Goal: Task Accomplishment & Management: Use online tool/utility

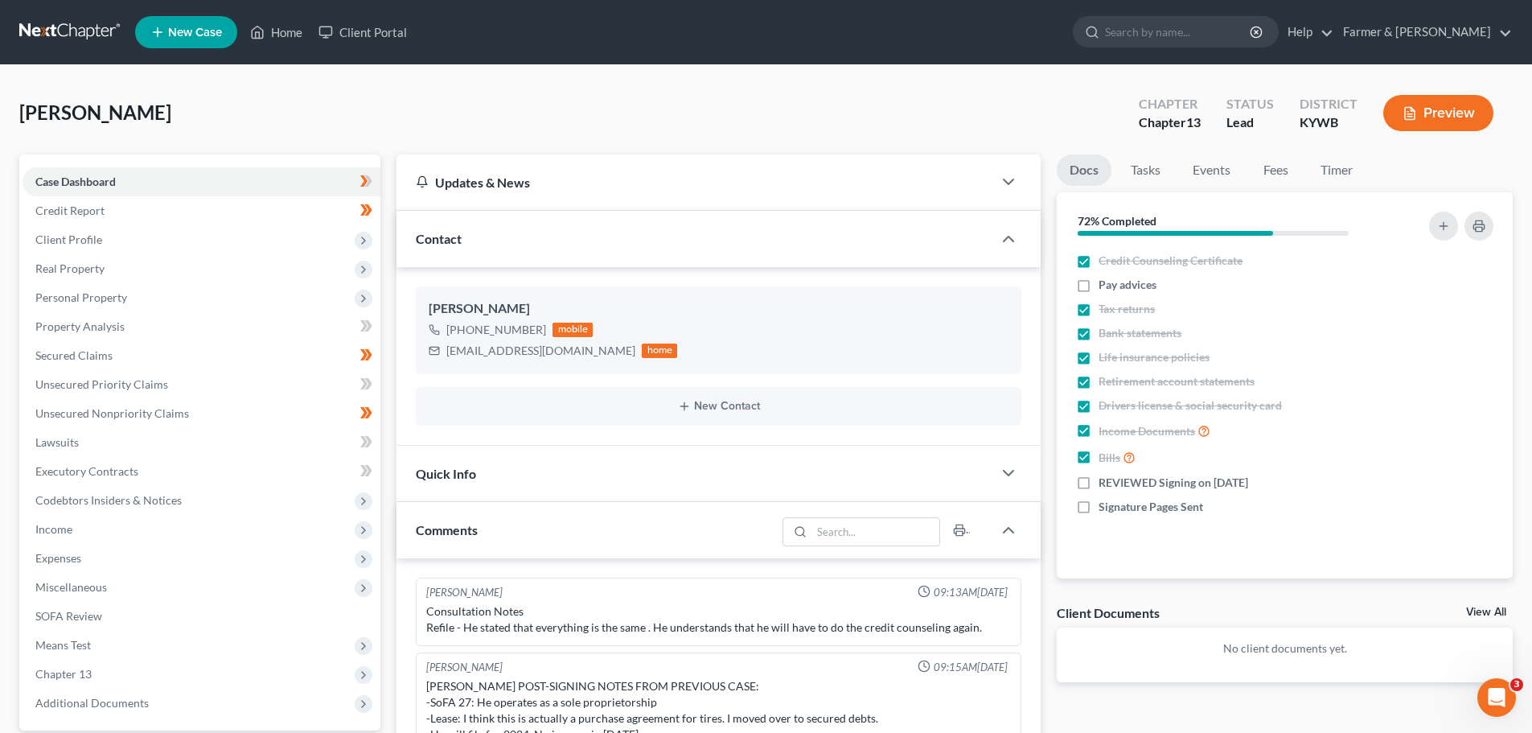
scroll to position [275, 0]
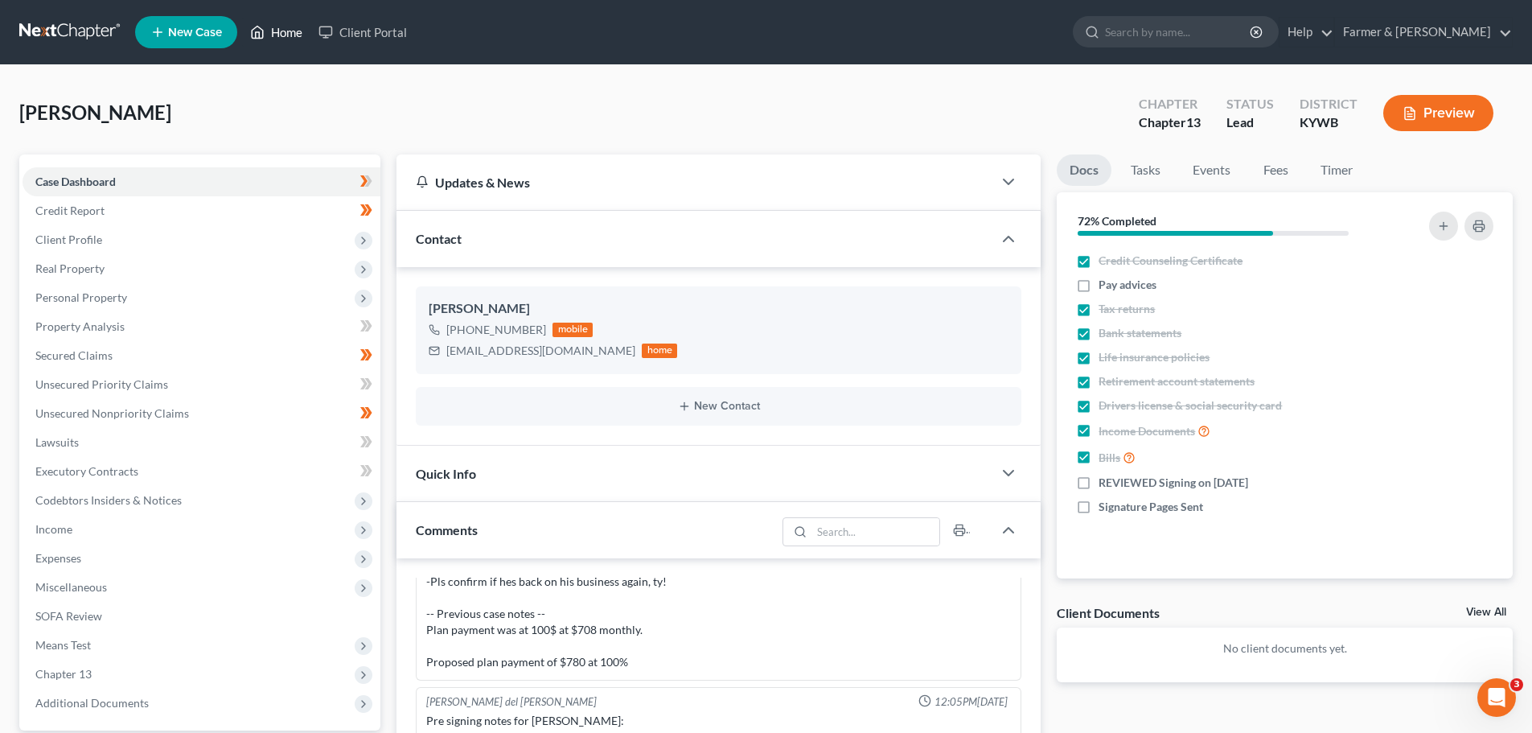
click at [284, 18] on link "Home" at bounding box center [276, 32] width 68 height 29
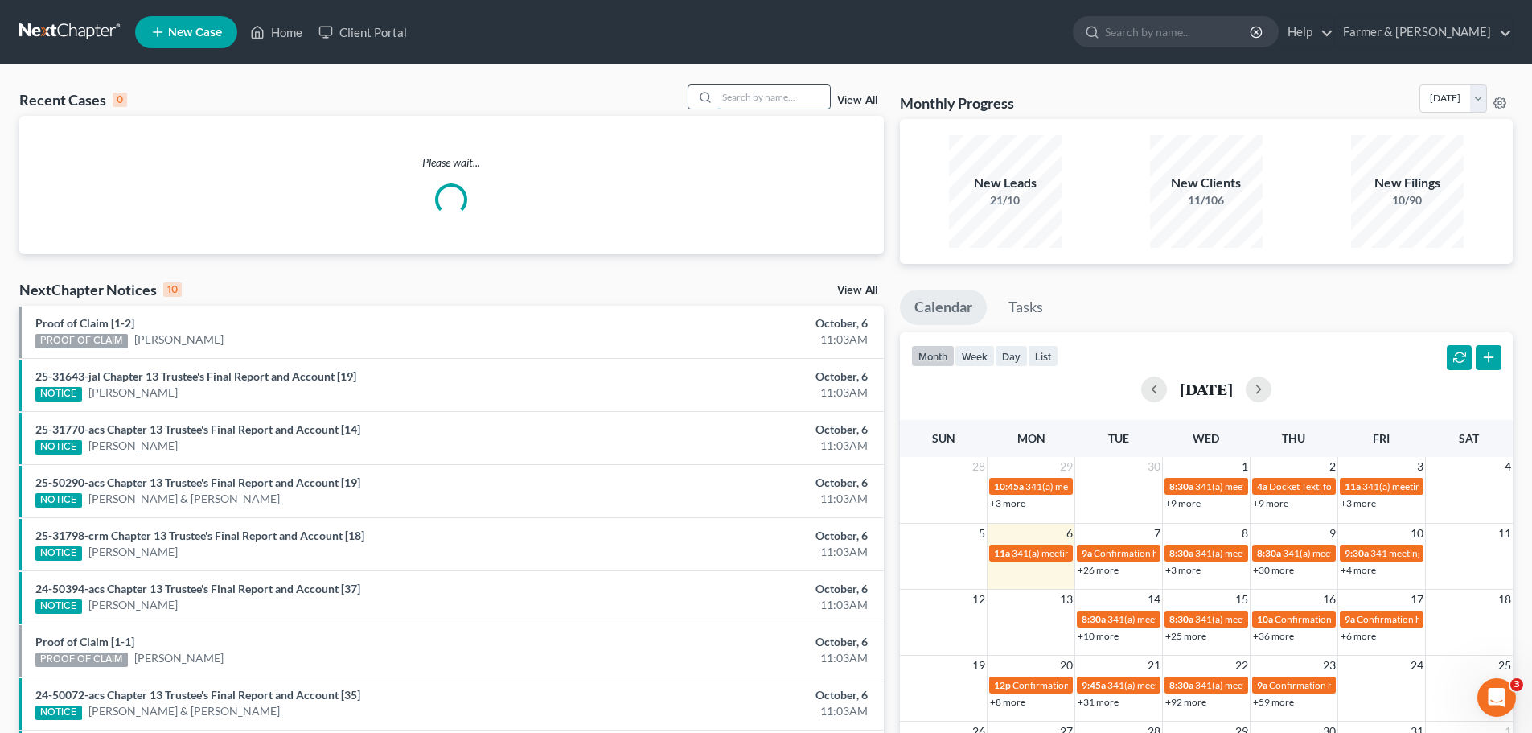
click at [745, 103] on input "search" at bounding box center [773, 96] width 113 height 23
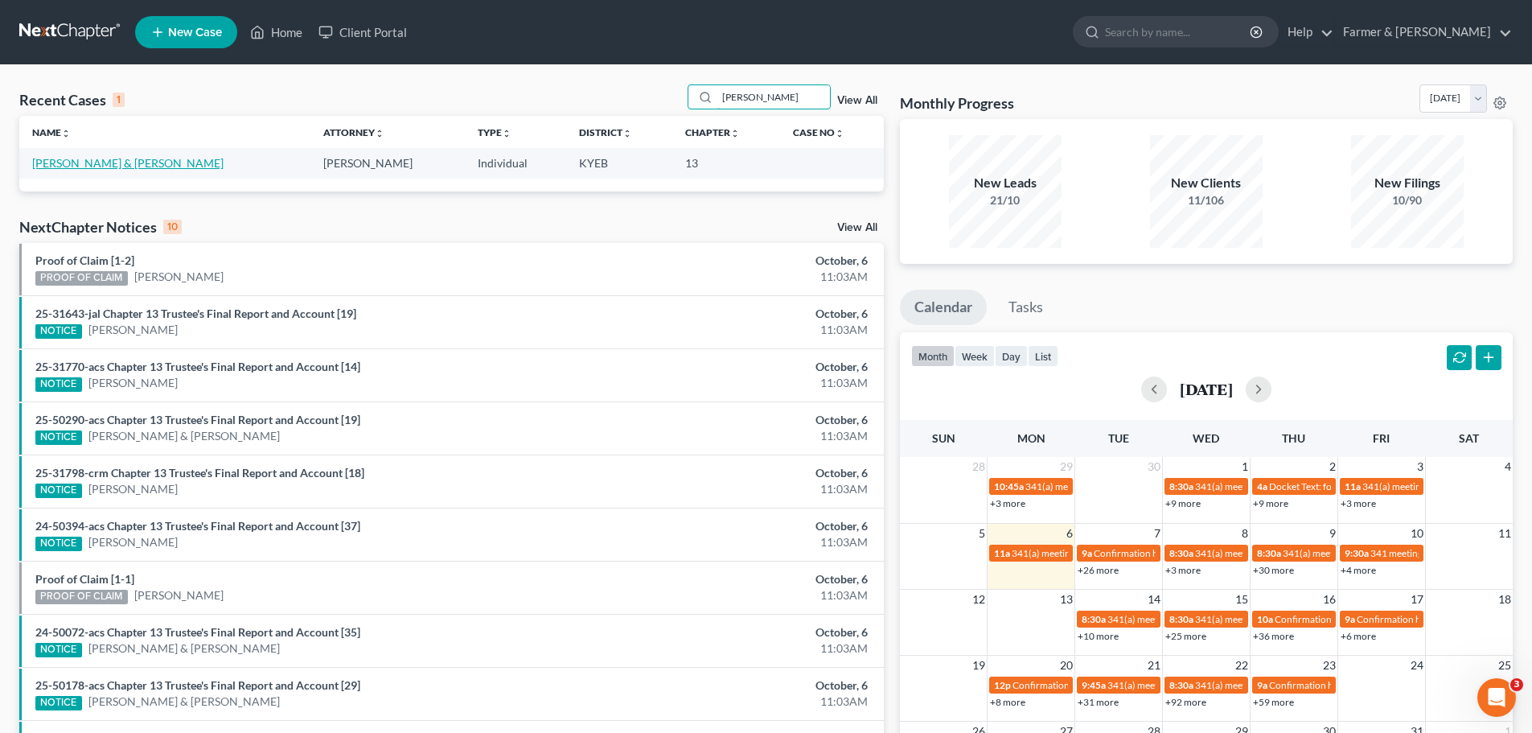
type input "[PERSON_NAME]"
click at [122, 162] on link "[PERSON_NAME] & [PERSON_NAME]" at bounding box center [127, 163] width 191 height 14
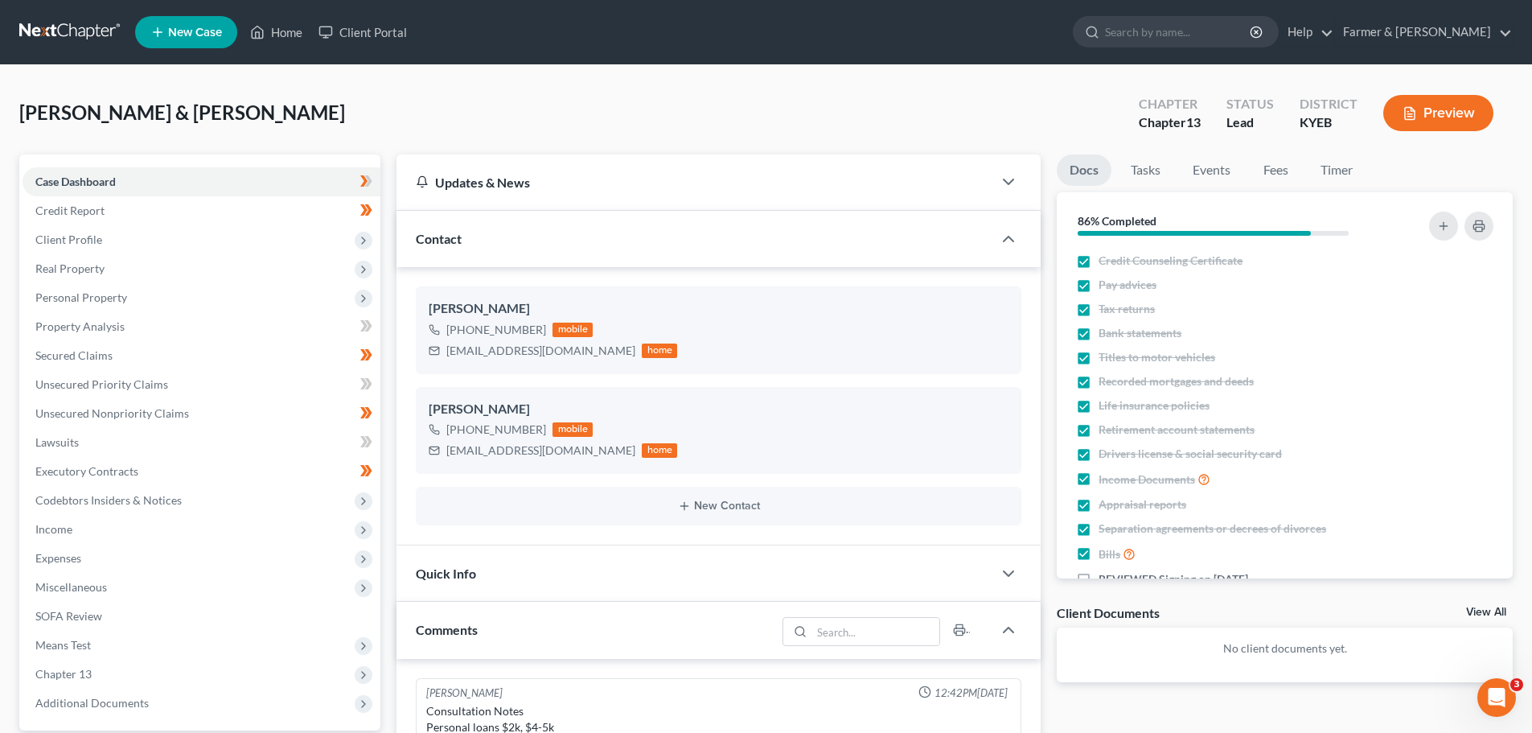
scroll to position [748, 0]
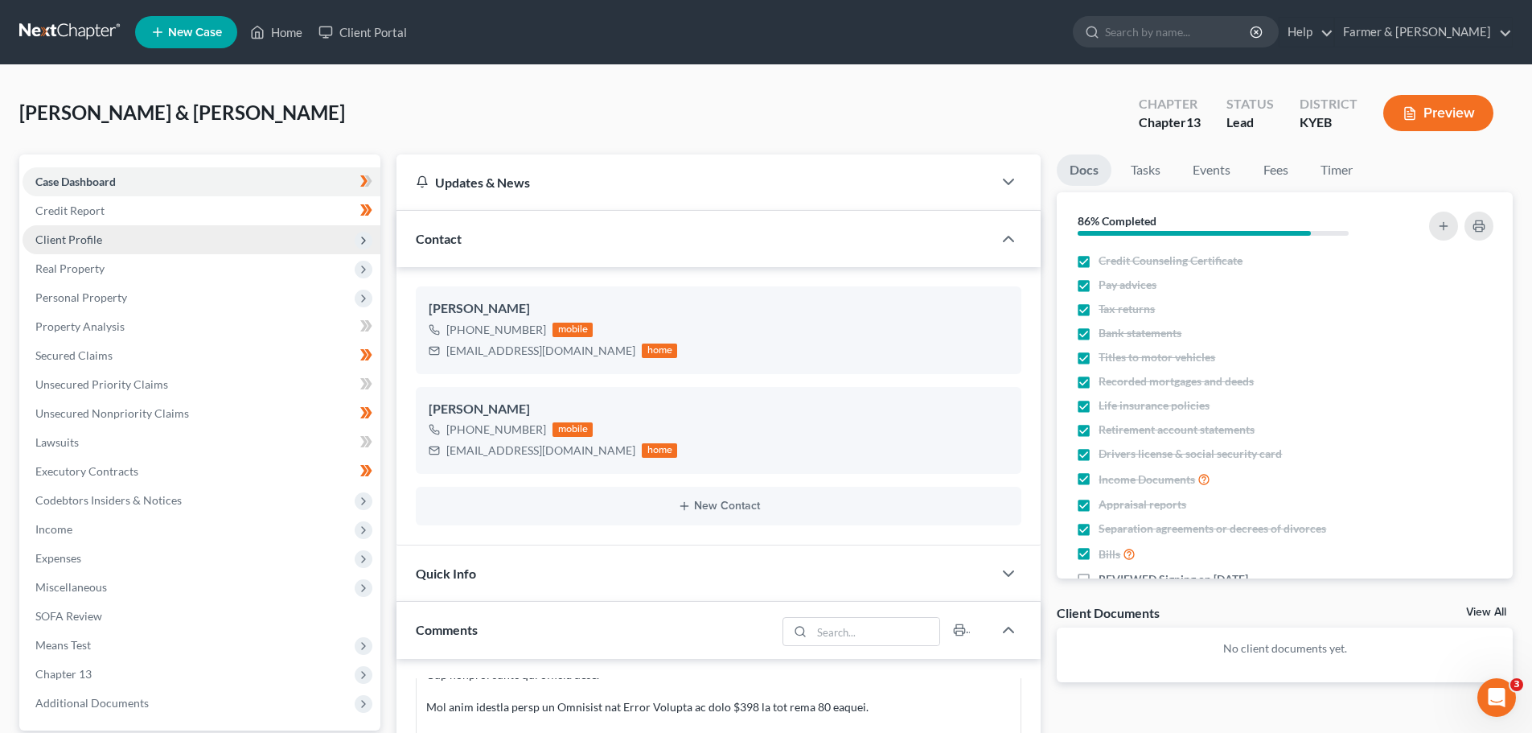
click at [79, 232] on span "Client Profile" at bounding box center [68, 239] width 67 height 14
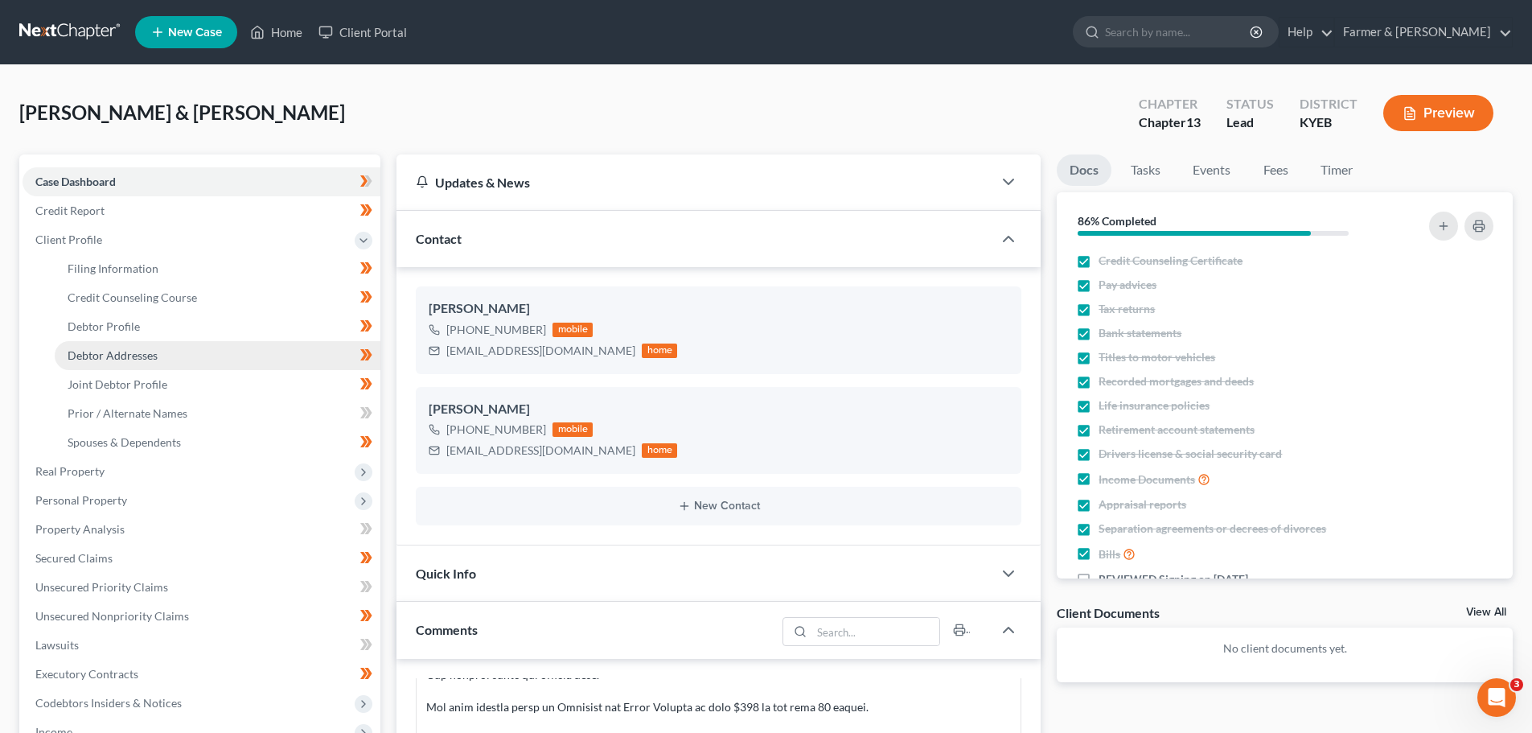
click at [111, 359] on span "Debtor Addresses" at bounding box center [113, 355] width 90 height 14
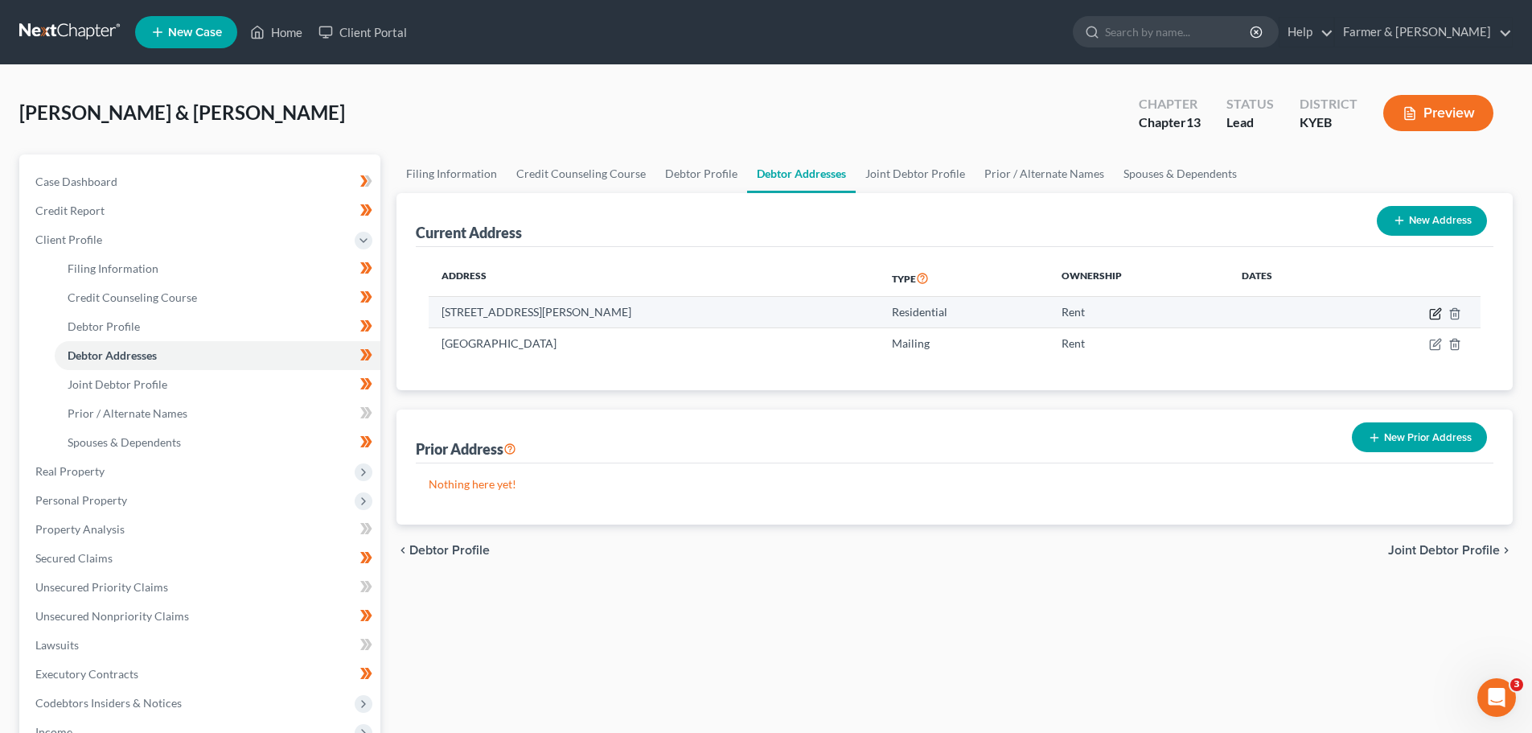
click at [1435, 307] on icon "button" at bounding box center [1435, 313] width 13 height 13
select select "18"
select select "0"
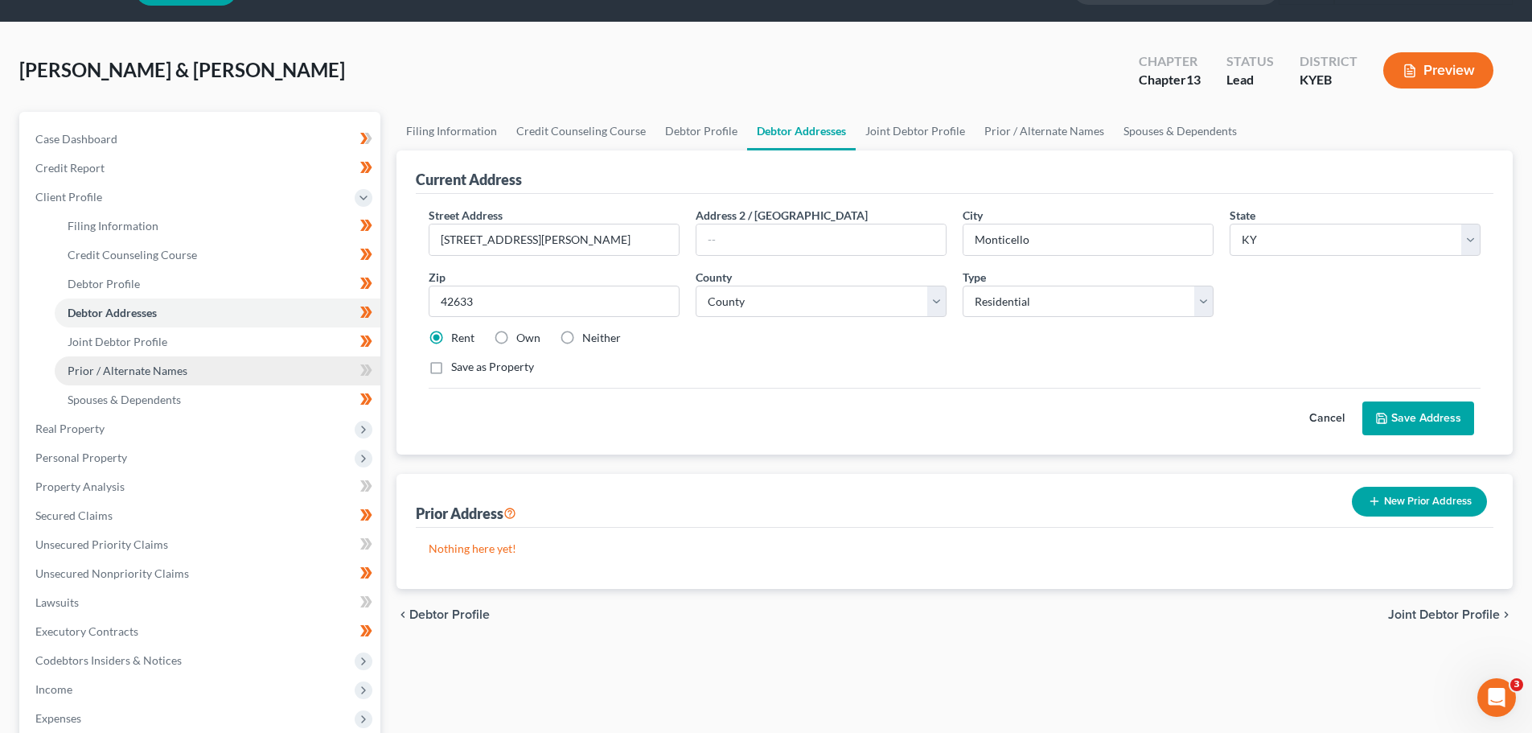
scroll to position [80, 0]
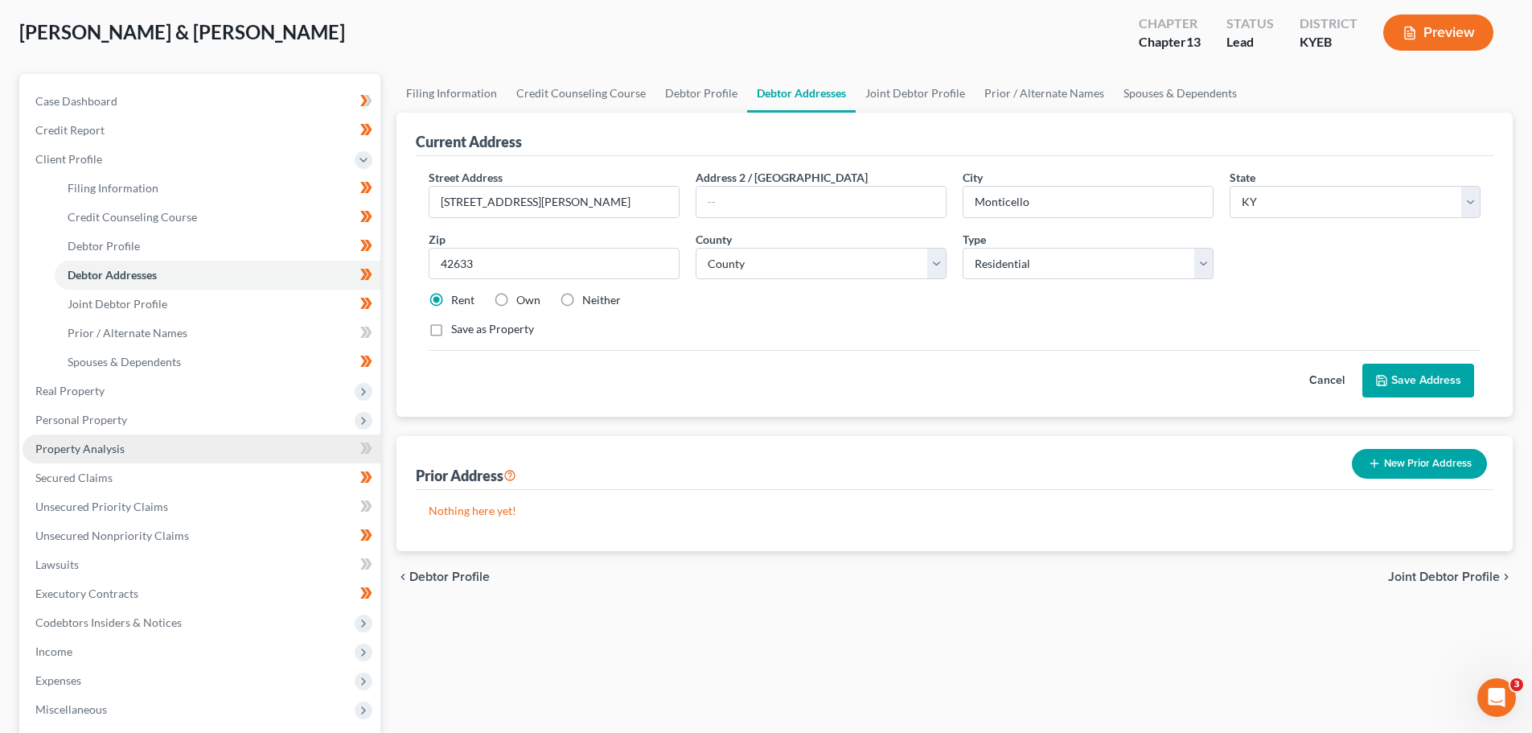
click at [120, 446] on span "Property Analysis" at bounding box center [79, 448] width 89 height 14
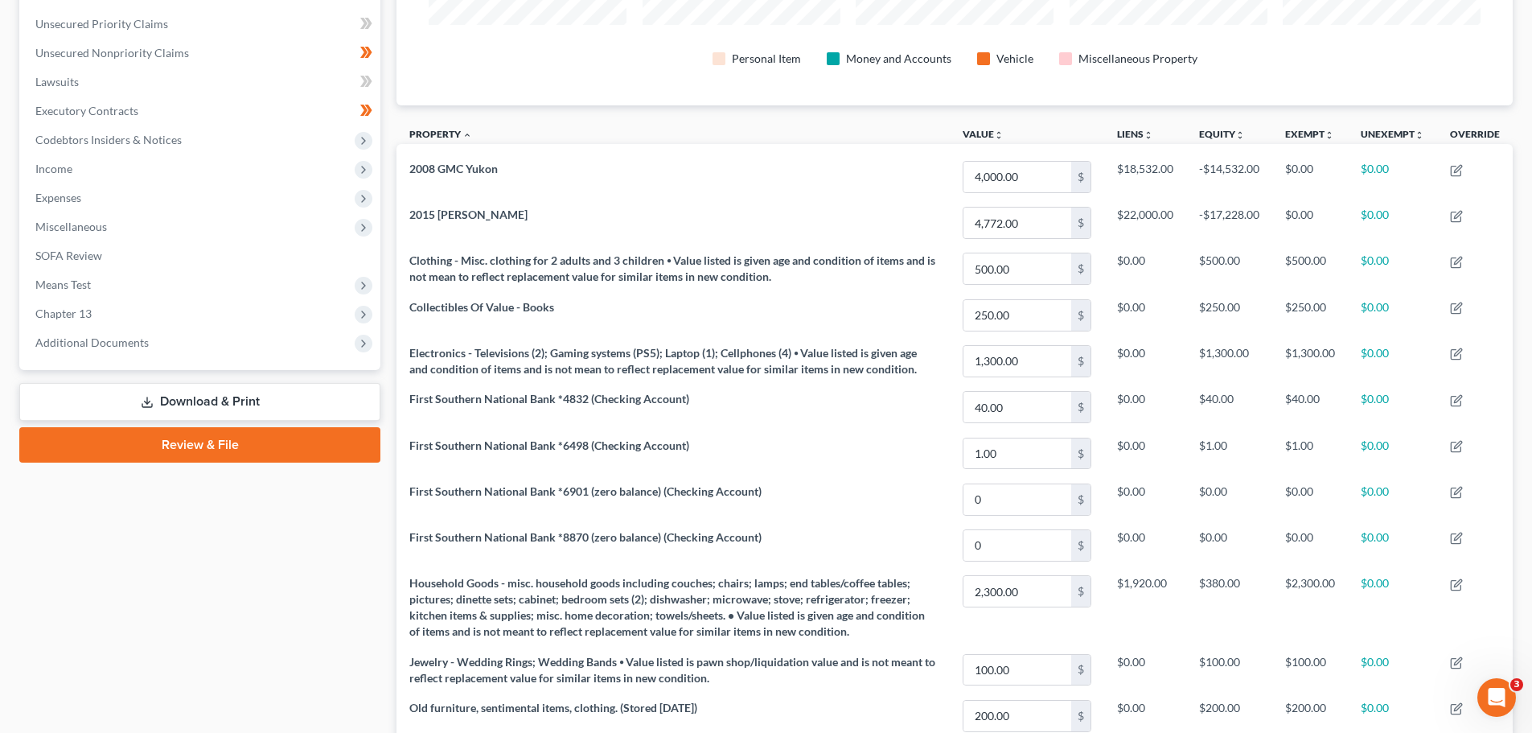
scroll to position [294, 0]
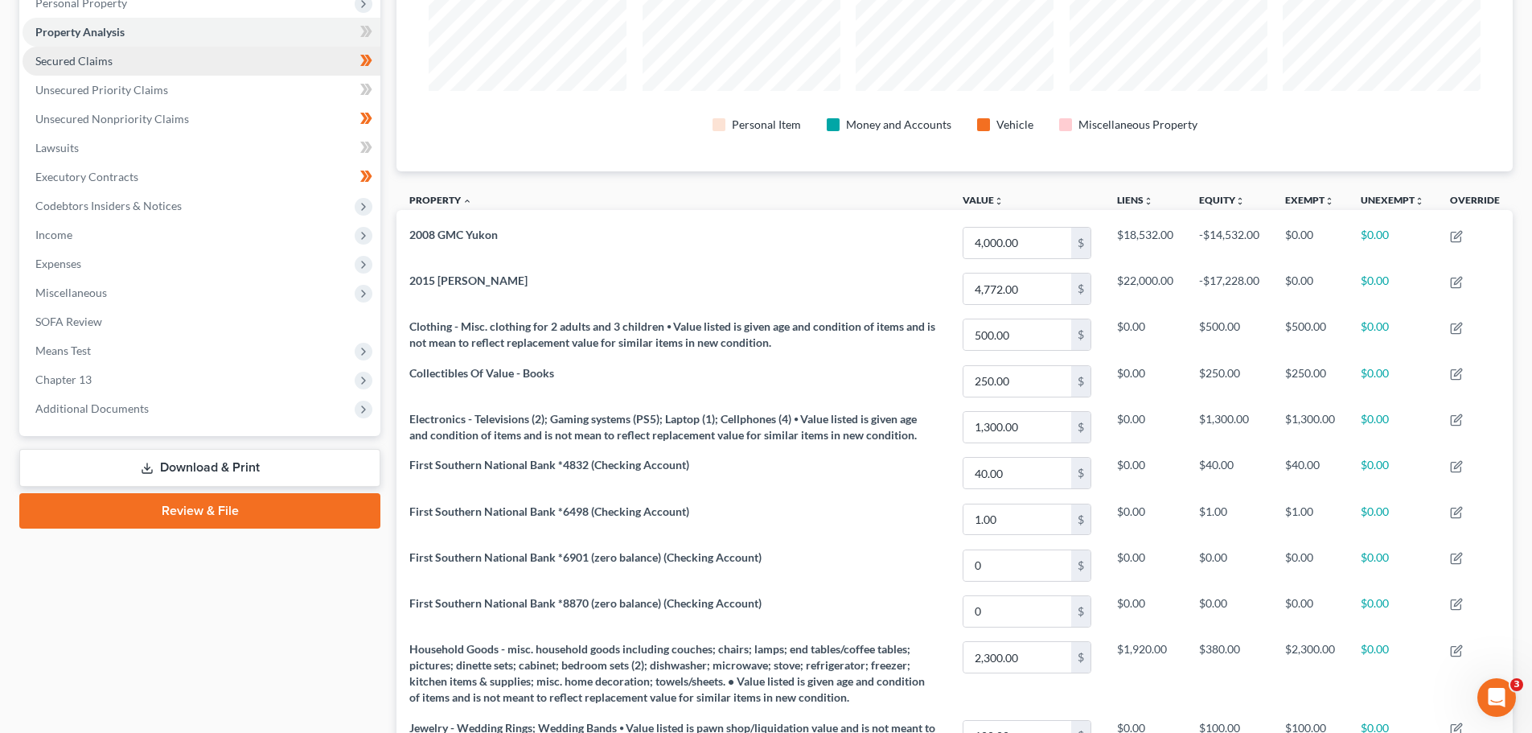
click at [98, 64] on span "Secured Claims" at bounding box center [73, 61] width 77 height 14
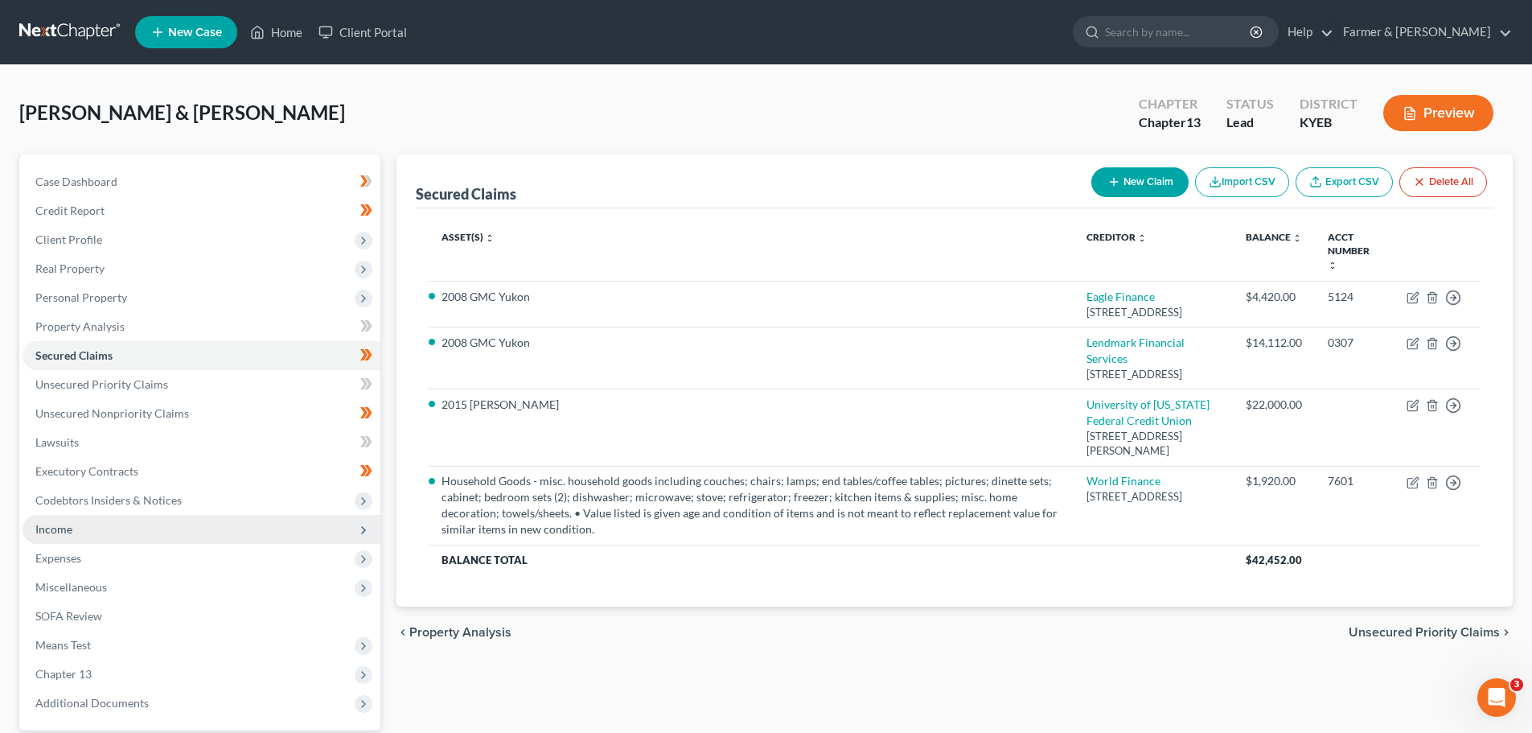
click at [73, 536] on span "Income" at bounding box center [202, 529] width 358 height 29
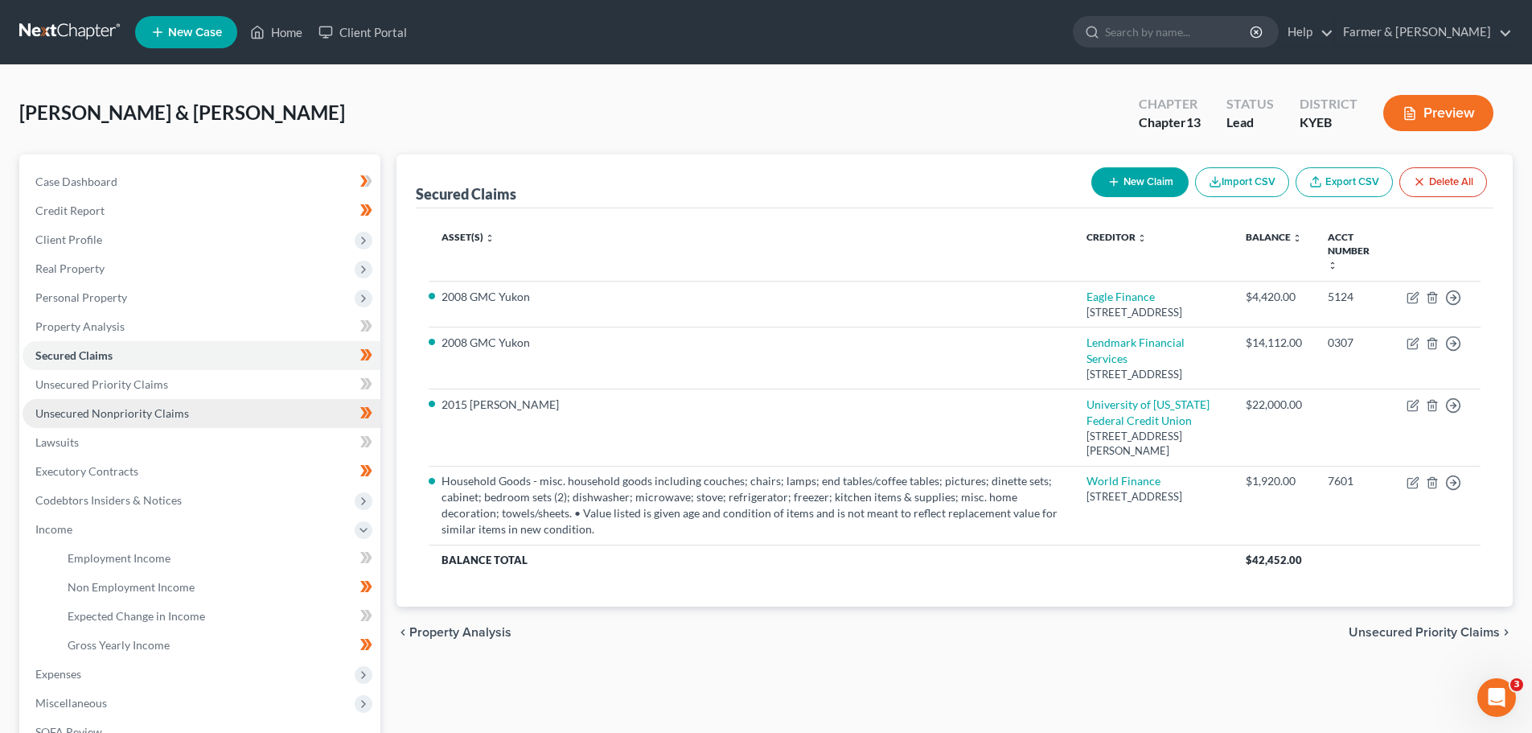
click at [153, 410] on span "Unsecured Nonpriority Claims" at bounding box center [112, 413] width 154 height 14
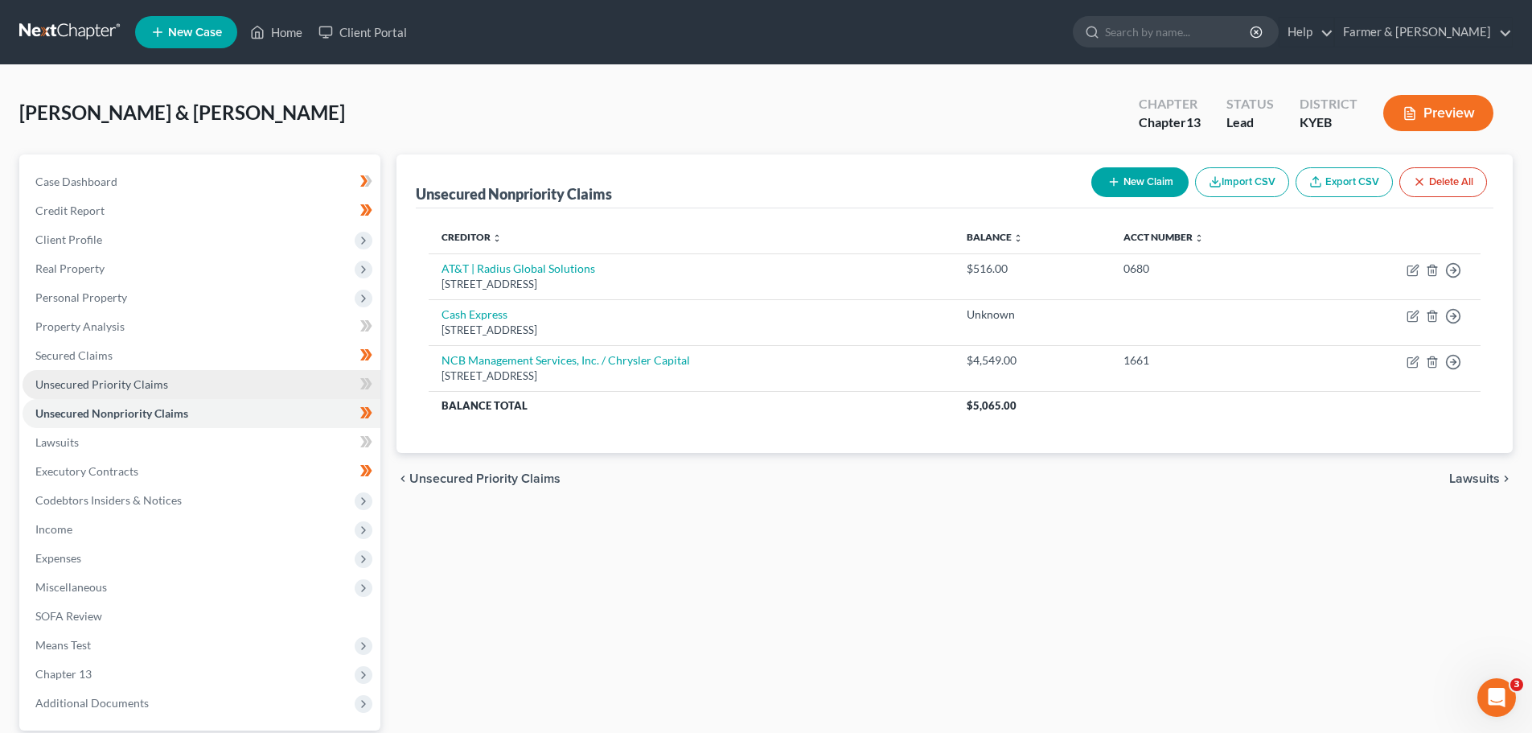
click at [149, 382] on span "Unsecured Priority Claims" at bounding box center [101, 384] width 133 height 14
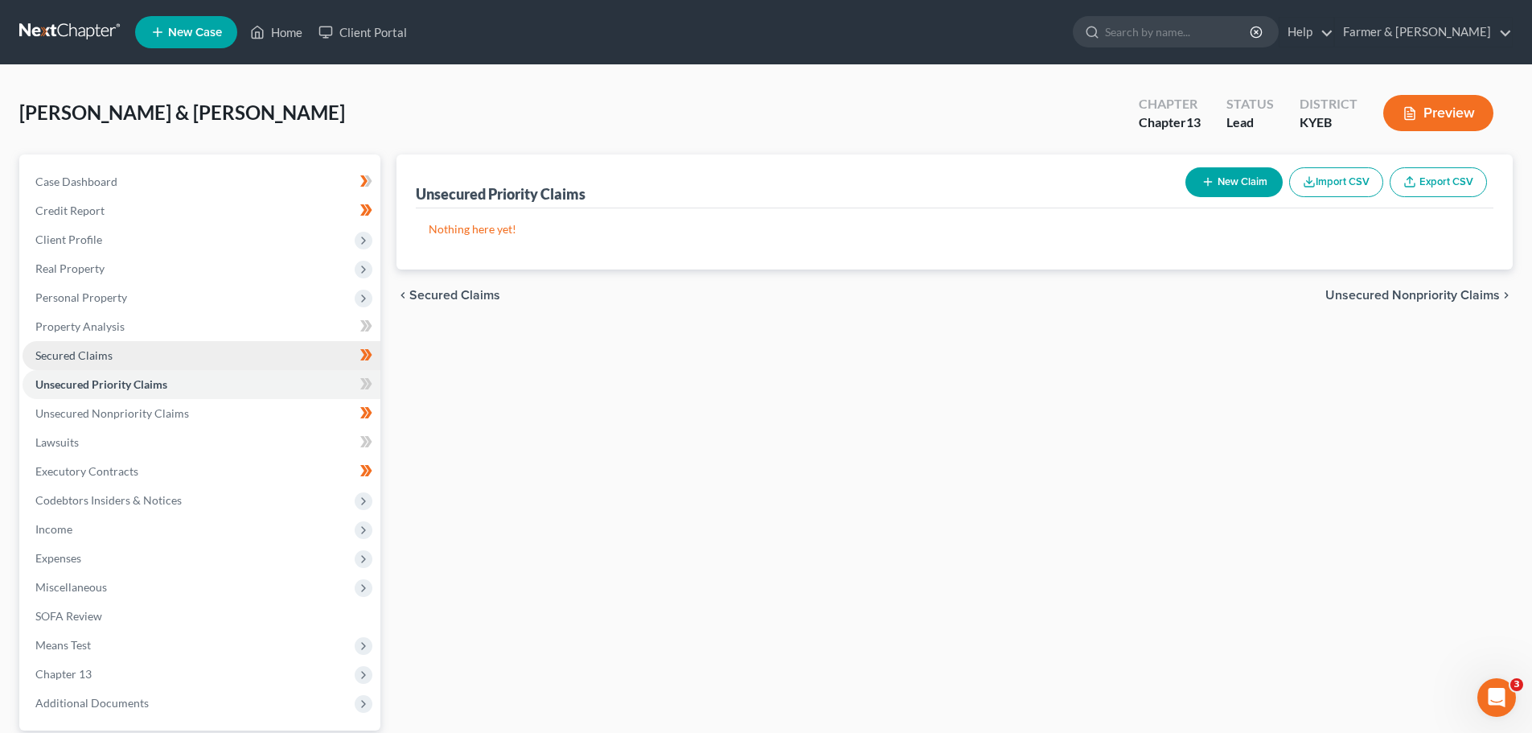
click at [106, 354] on span "Secured Claims" at bounding box center [73, 355] width 77 height 14
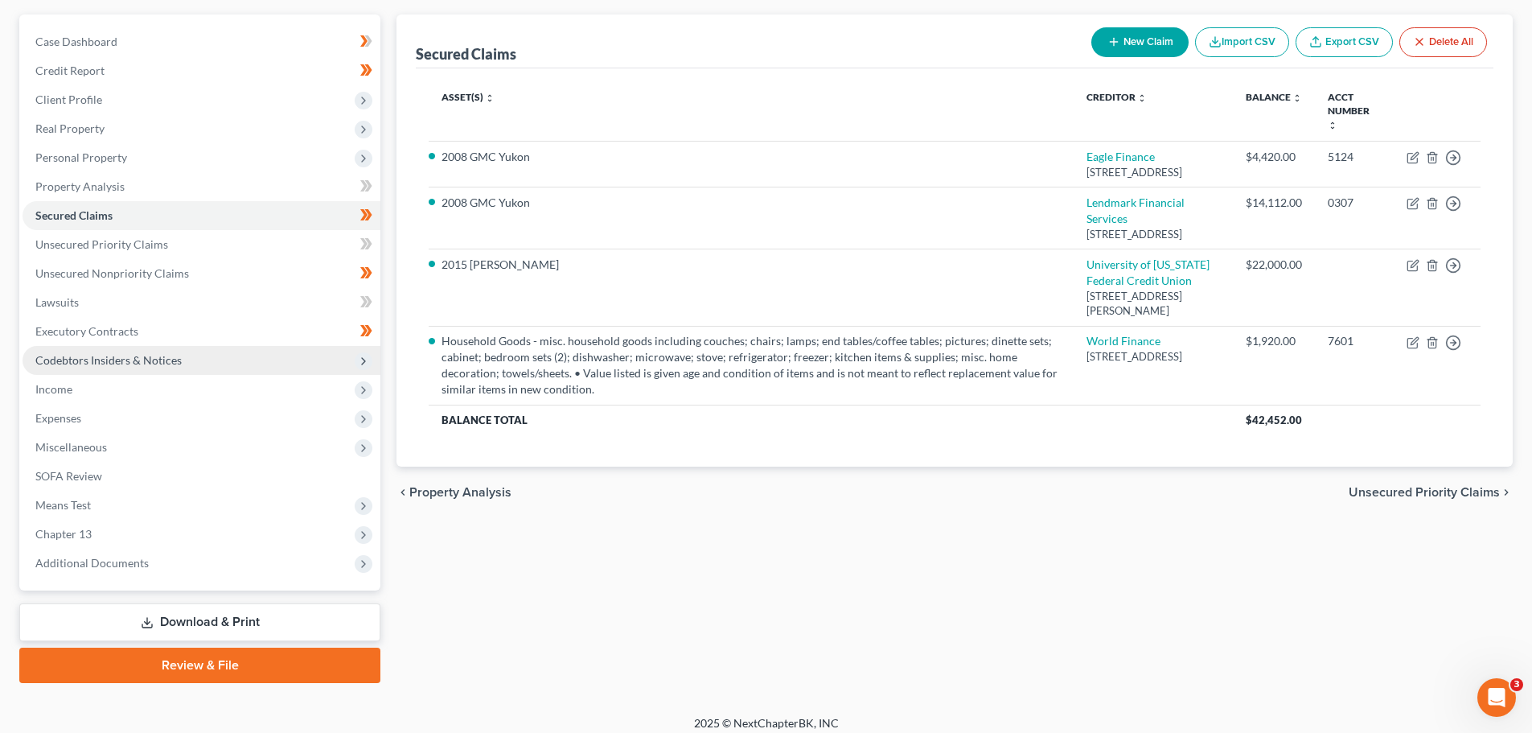
scroll to position [151, 0]
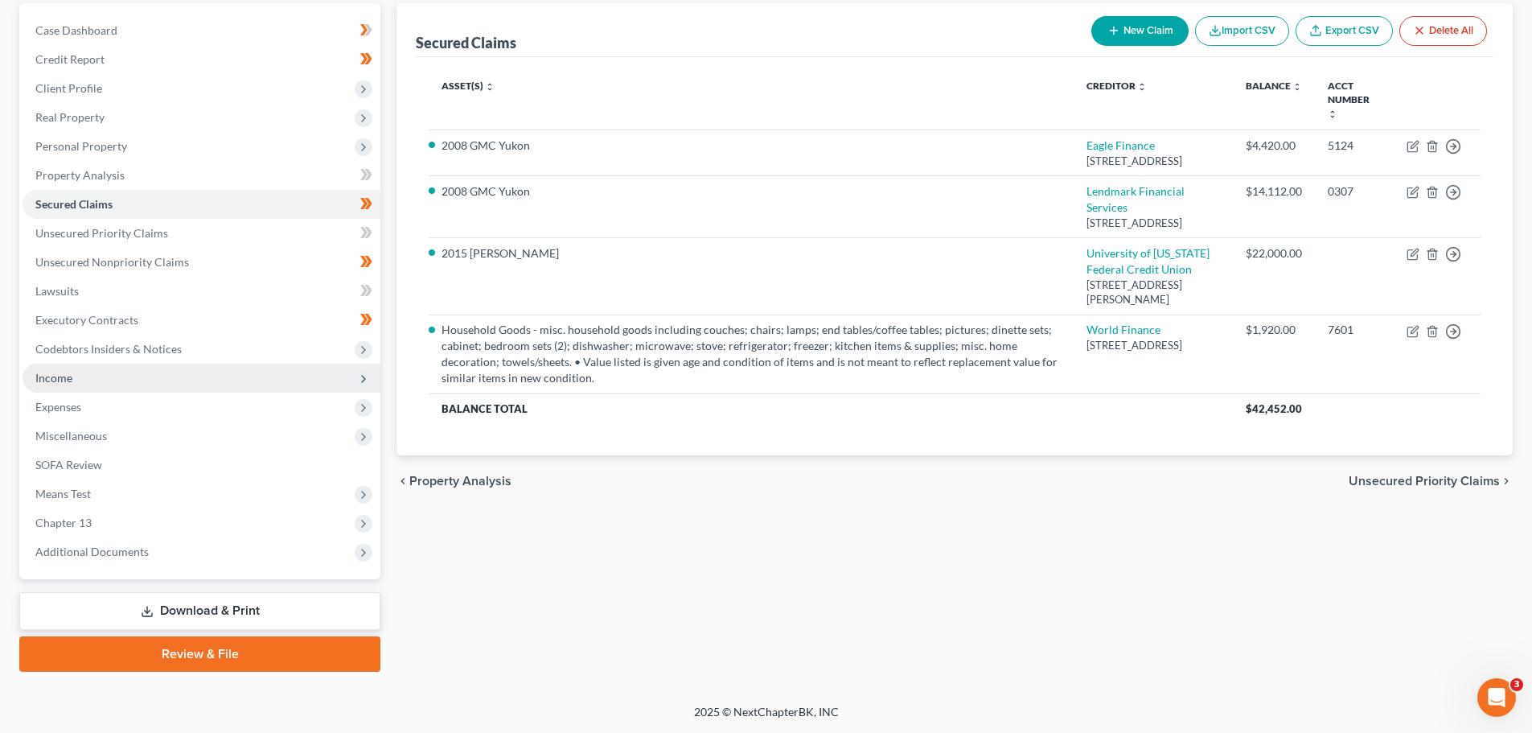
click at [92, 385] on span "Income" at bounding box center [202, 377] width 358 height 29
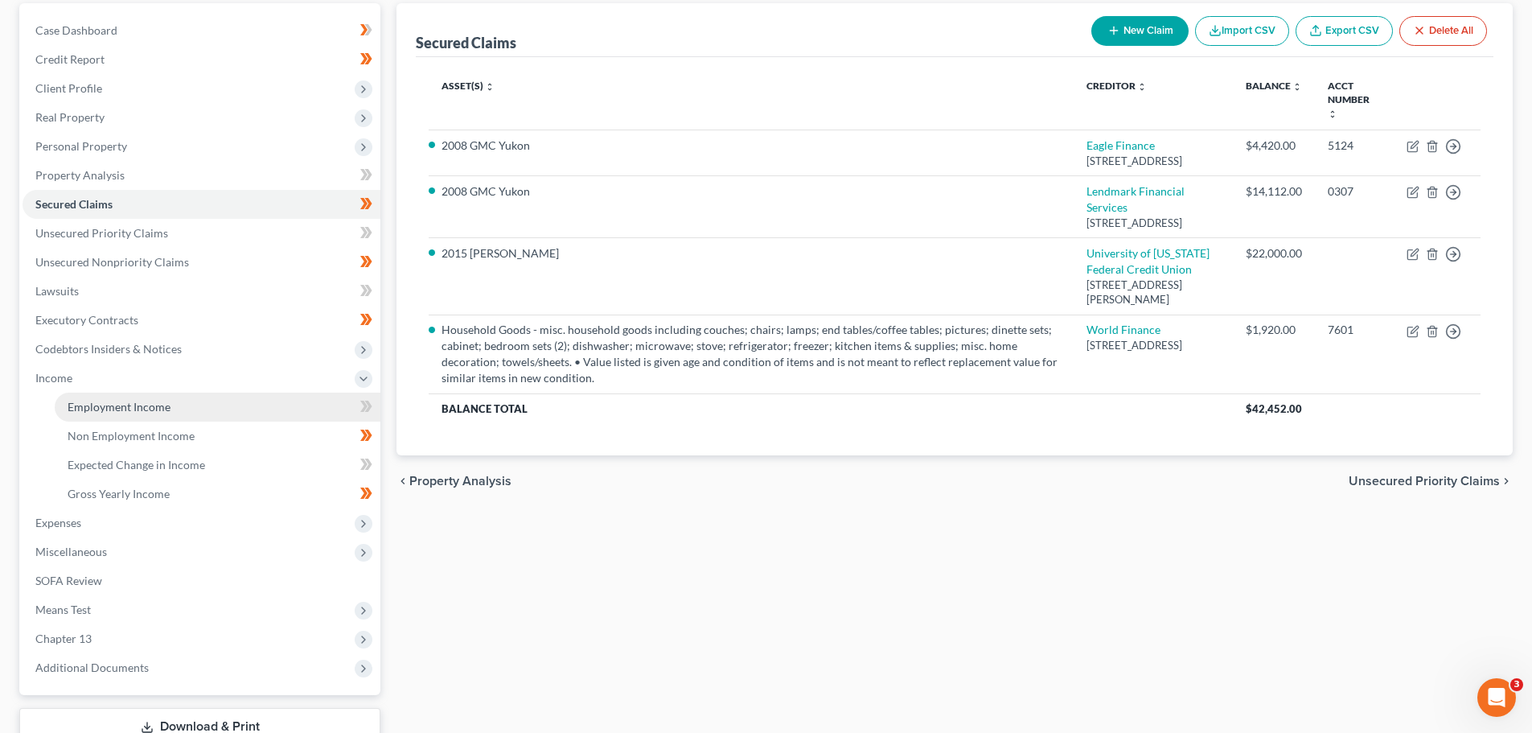
click at [96, 400] on span "Employment Income" at bounding box center [119, 407] width 103 height 14
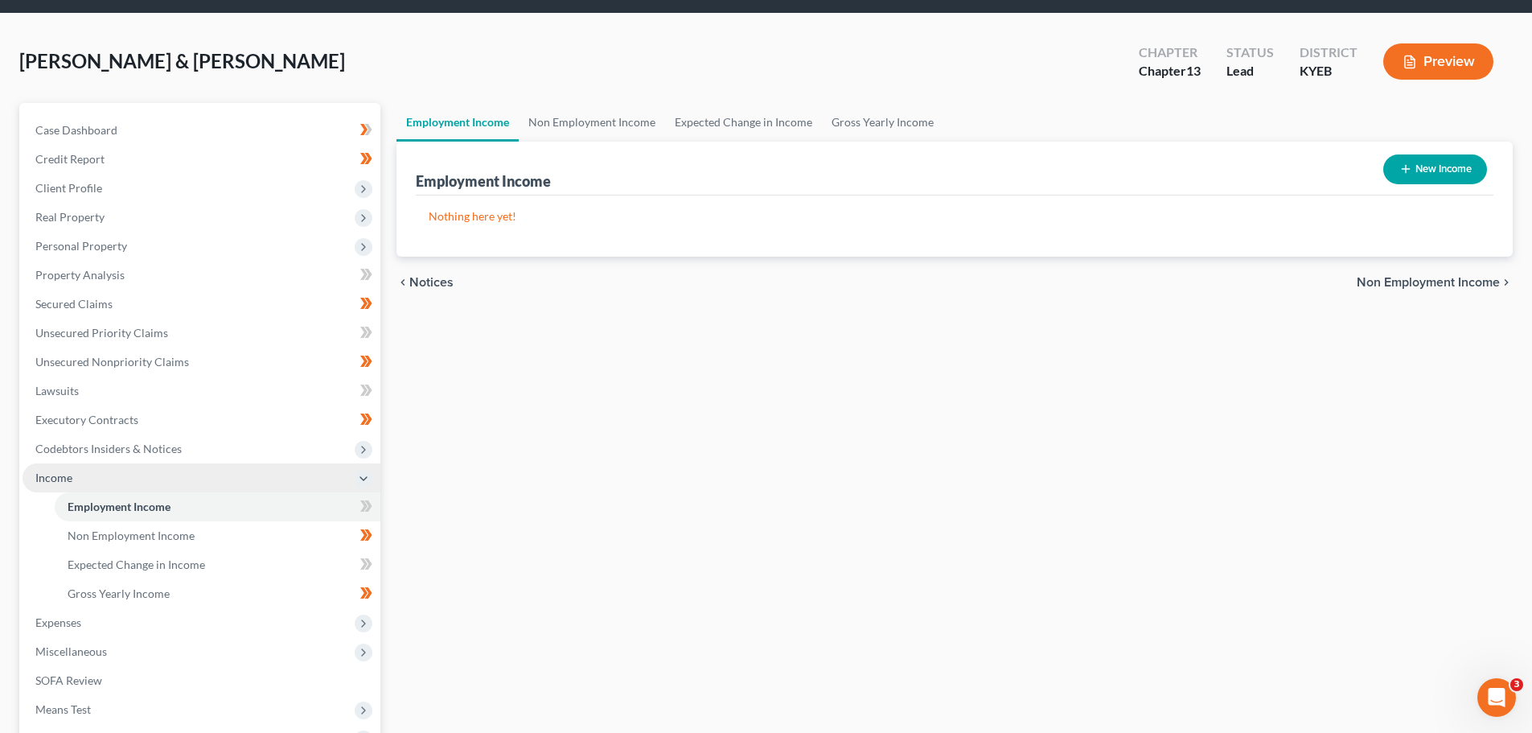
scroll to position [80, 0]
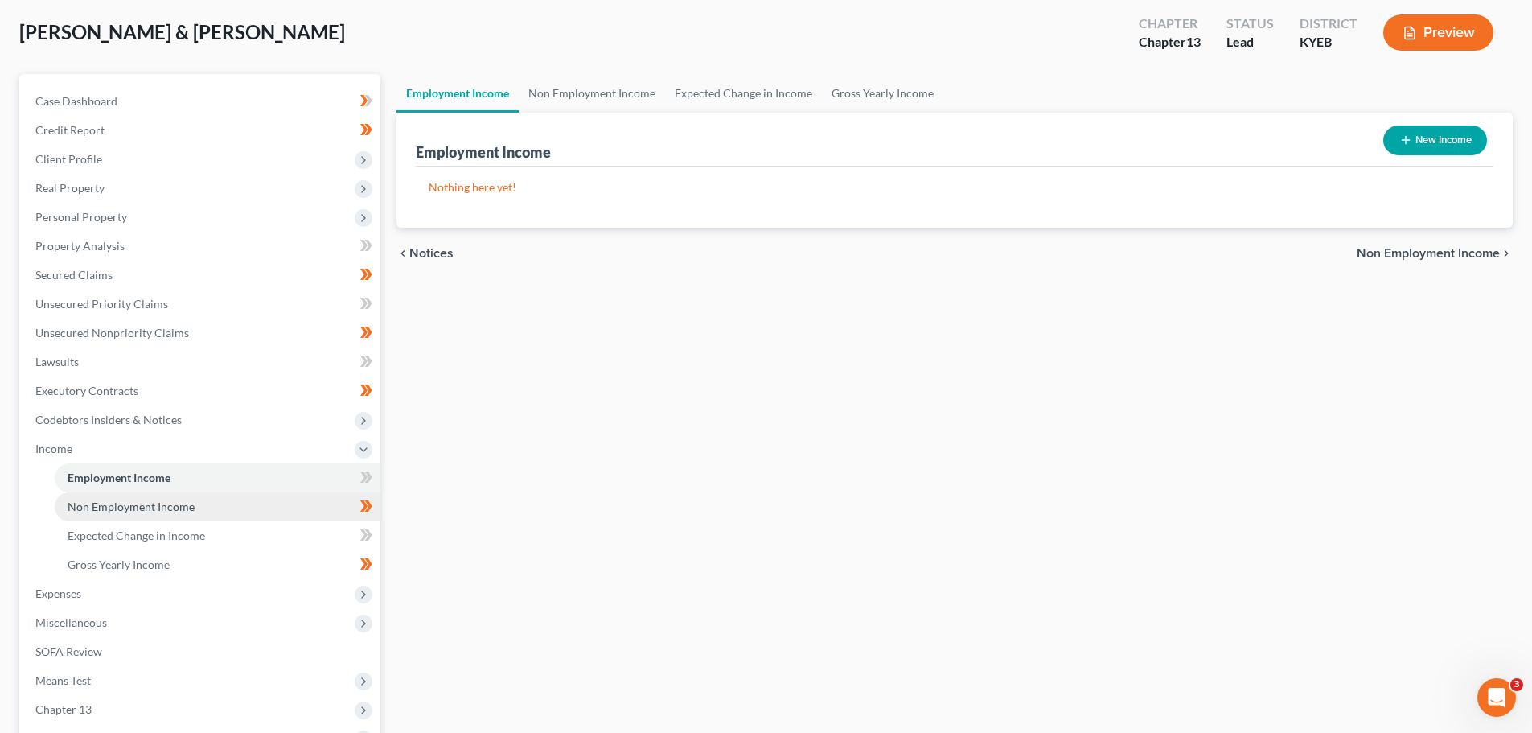
click at [168, 497] on link "Non Employment Income" at bounding box center [218, 506] width 326 height 29
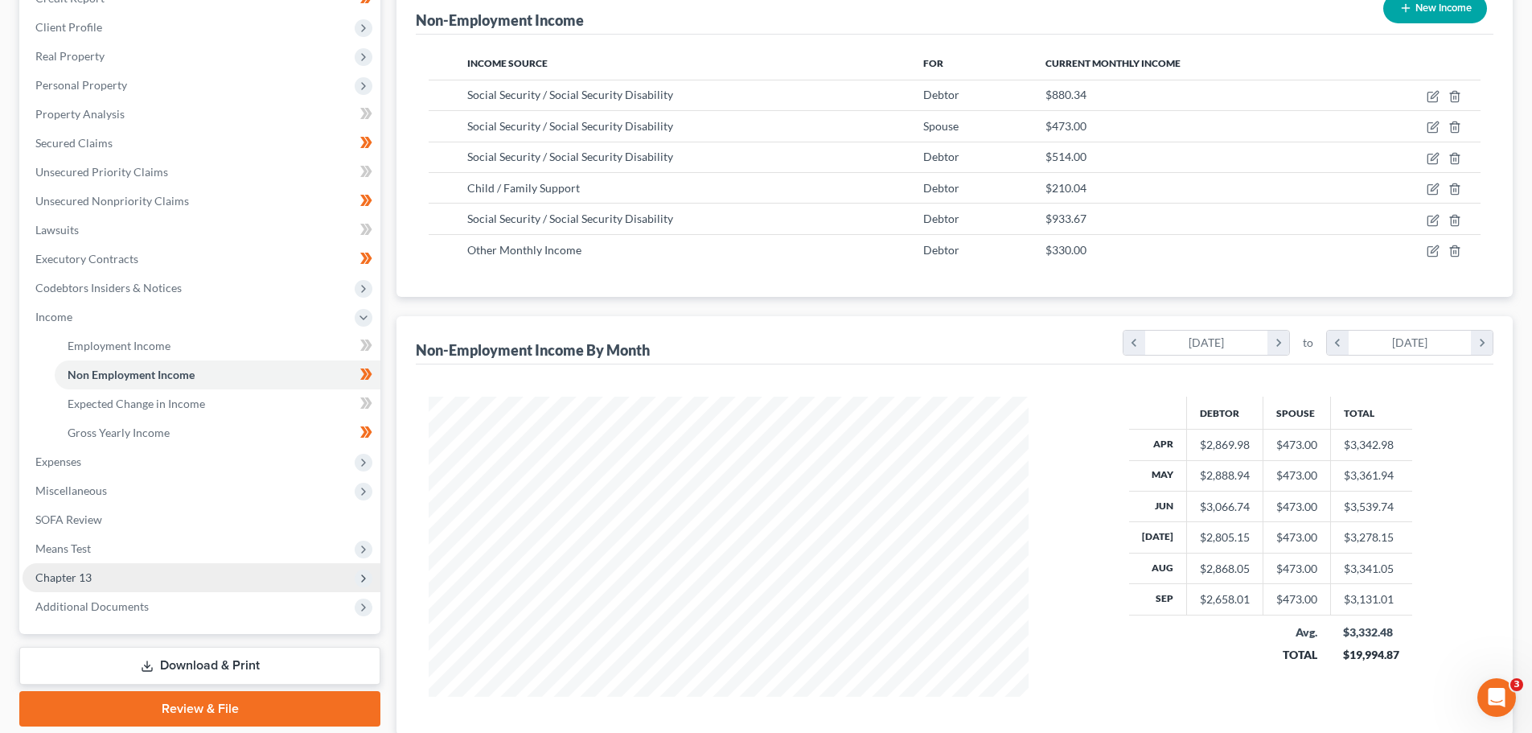
scroll to position [241, 0]
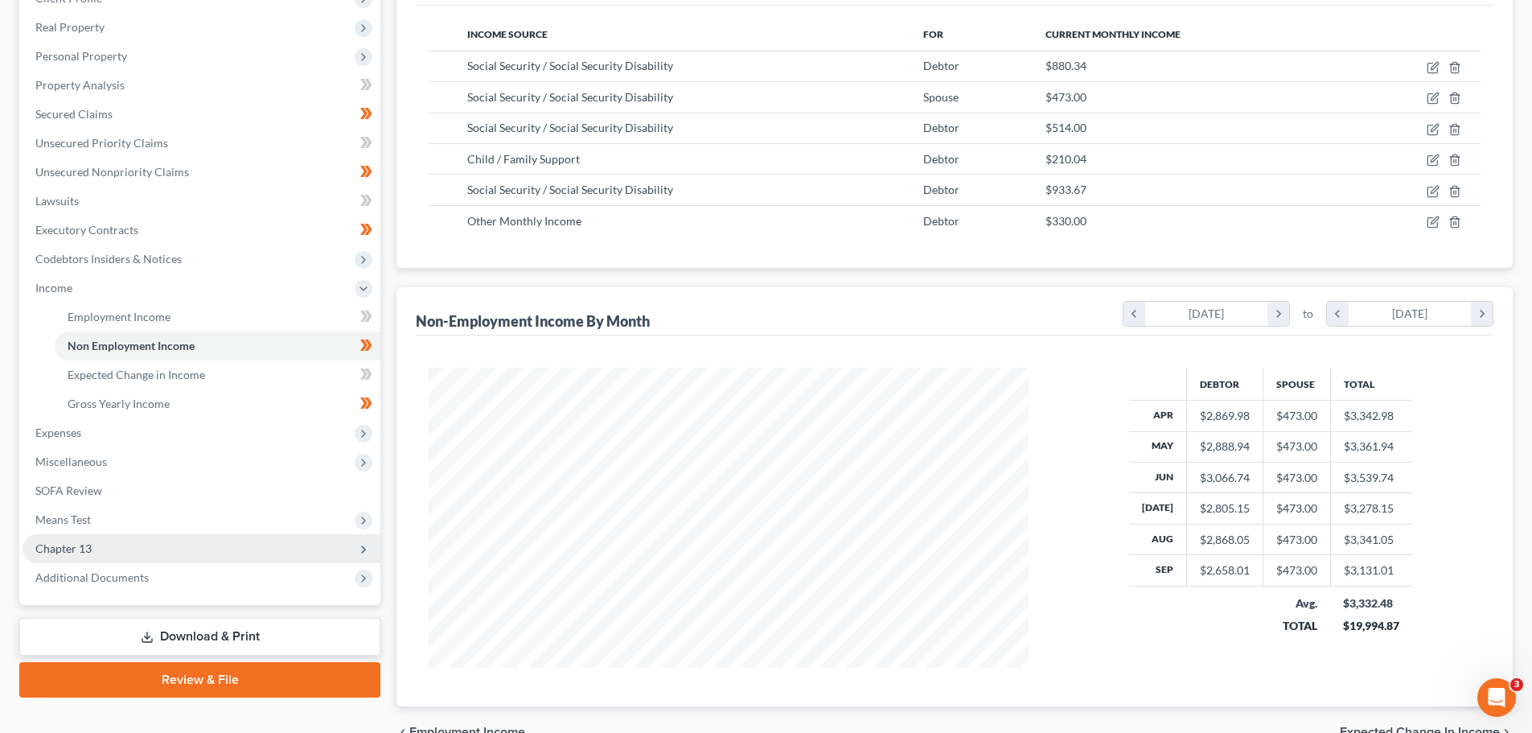
click at [113, 554] on span "Chapter 13" at bounding box center [202, 548] width 358 height 29
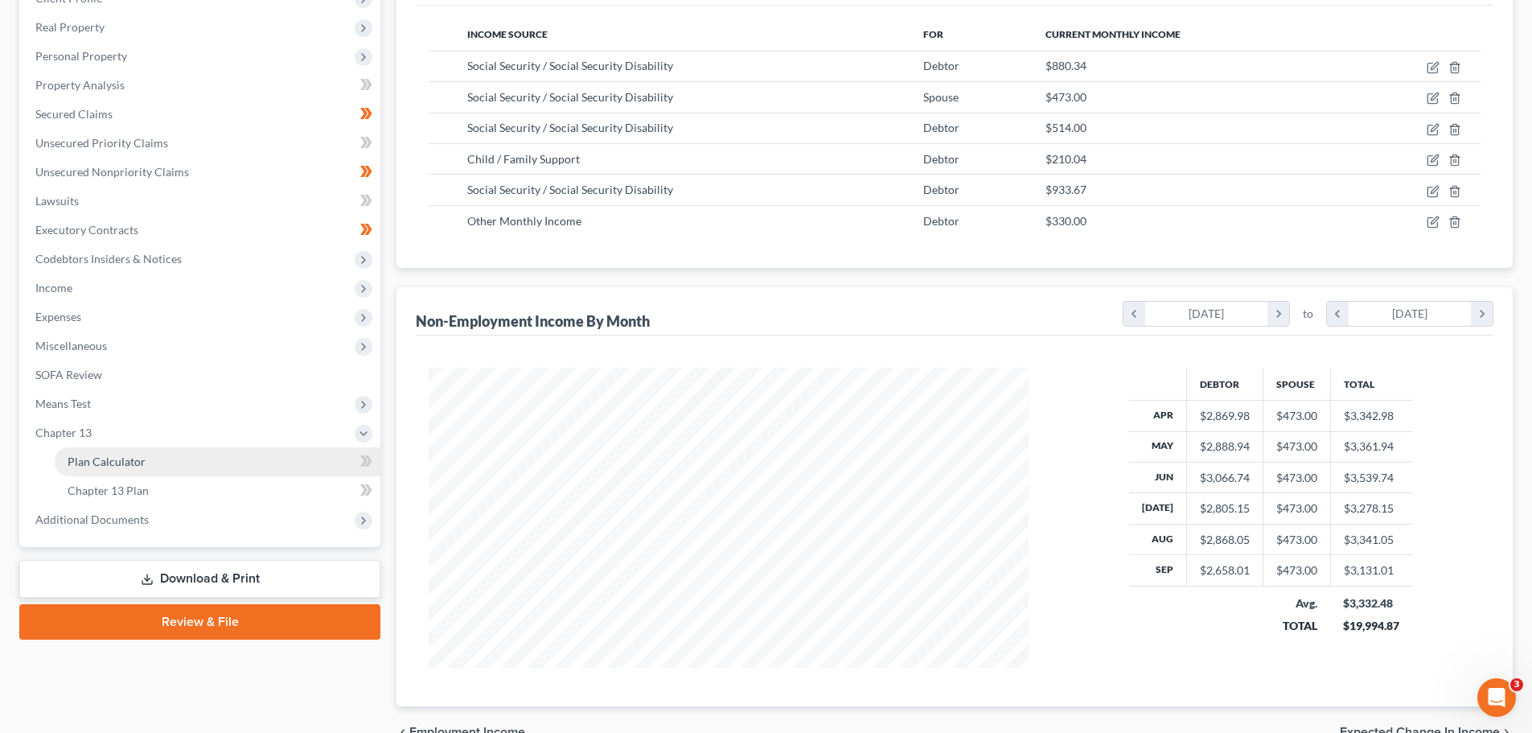
click at [142, 462] on span "Plan Calculator" at bounding box center [107, 461] width 78 height 14
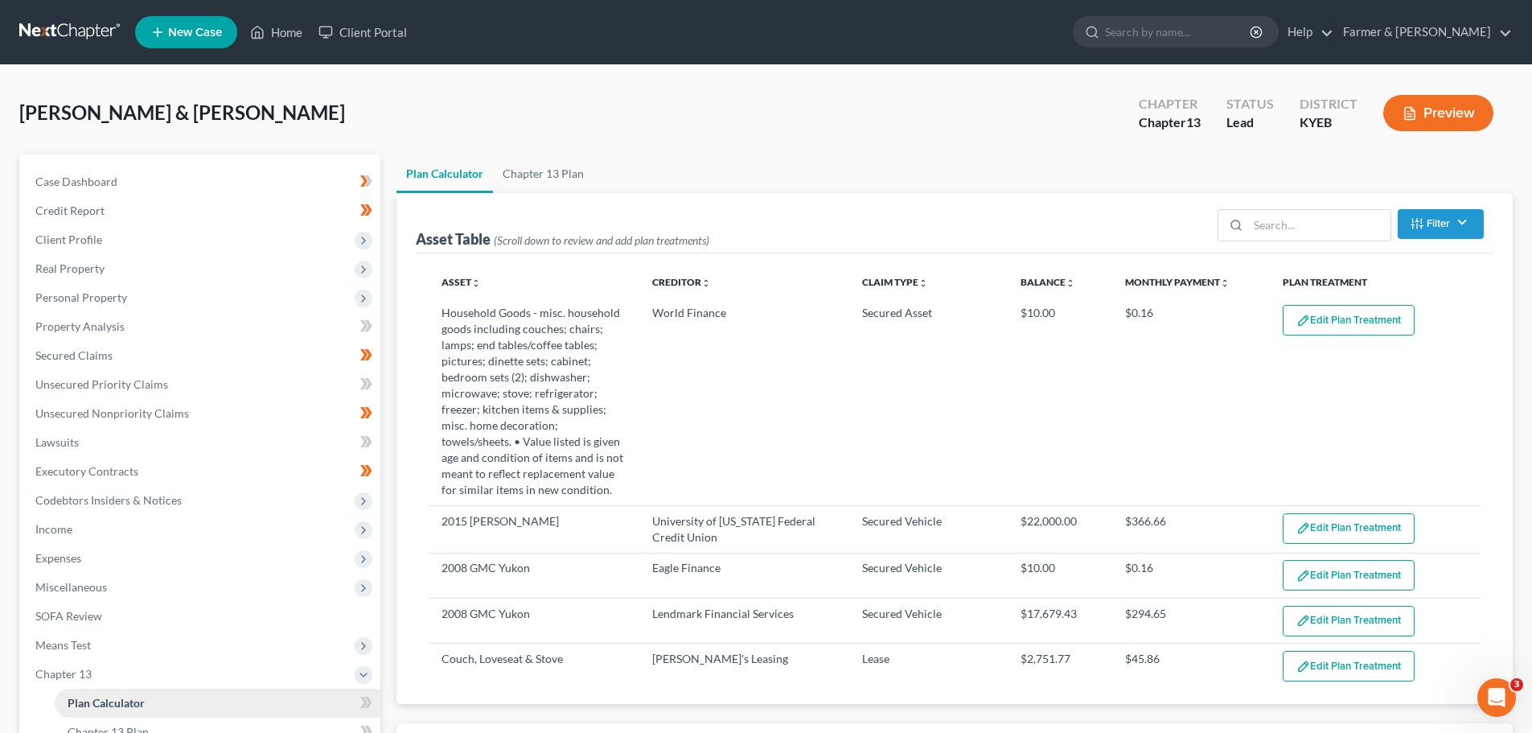
select select "59"
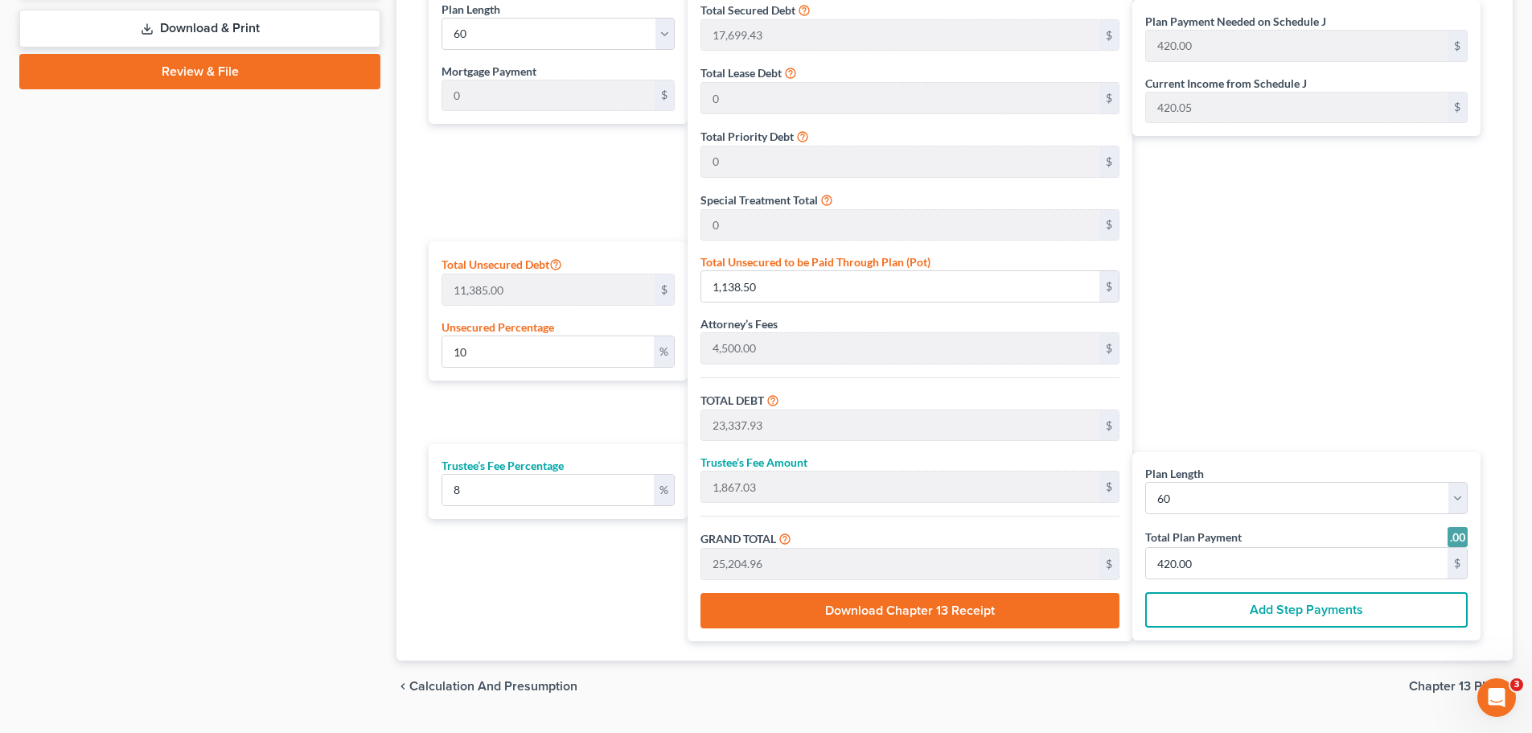
scroll to position [804, 0]
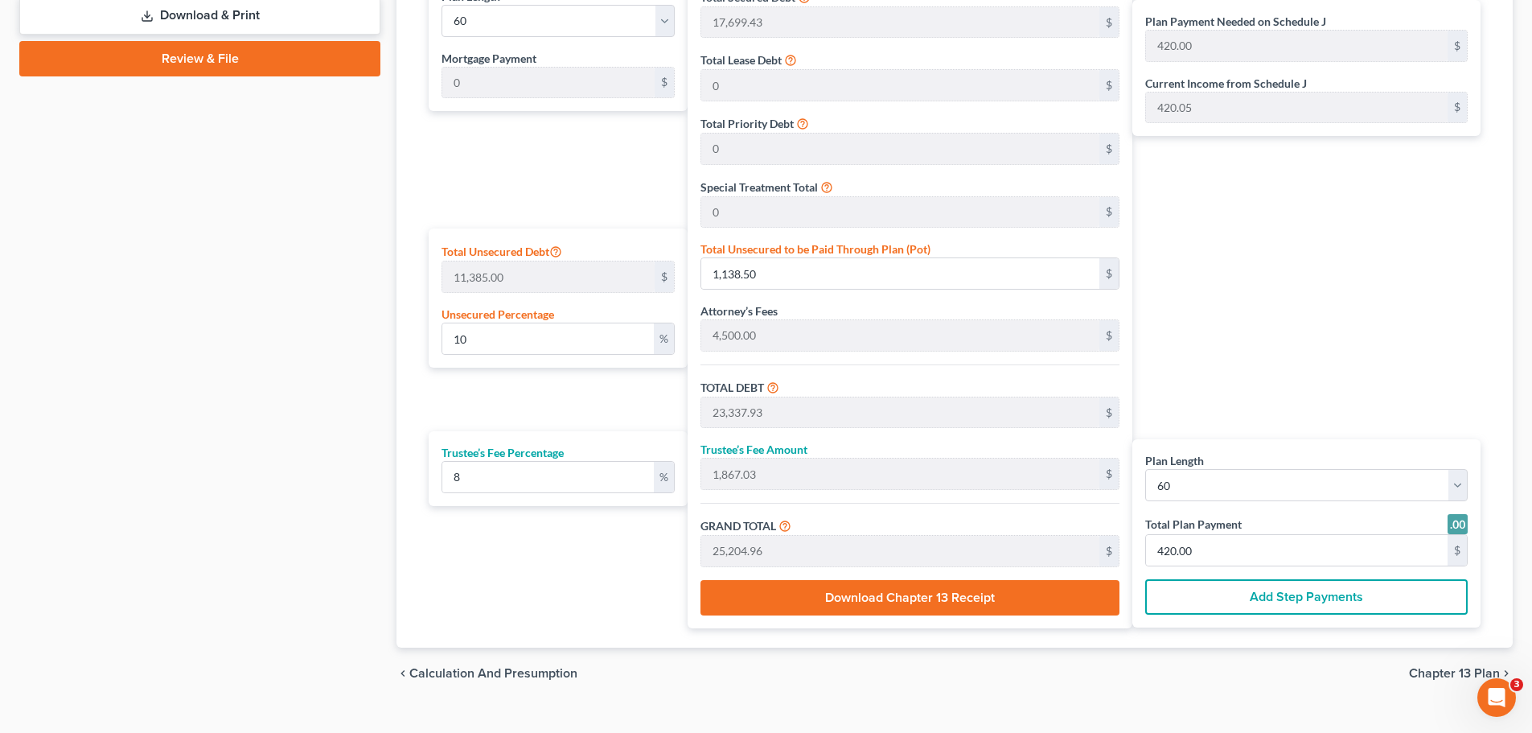
click at [132, 191] on div "Case Dashboard Payments Invoices Payments Payments Credit Report Client Profile" at bounding box center [199, 24] width 377 height 1348
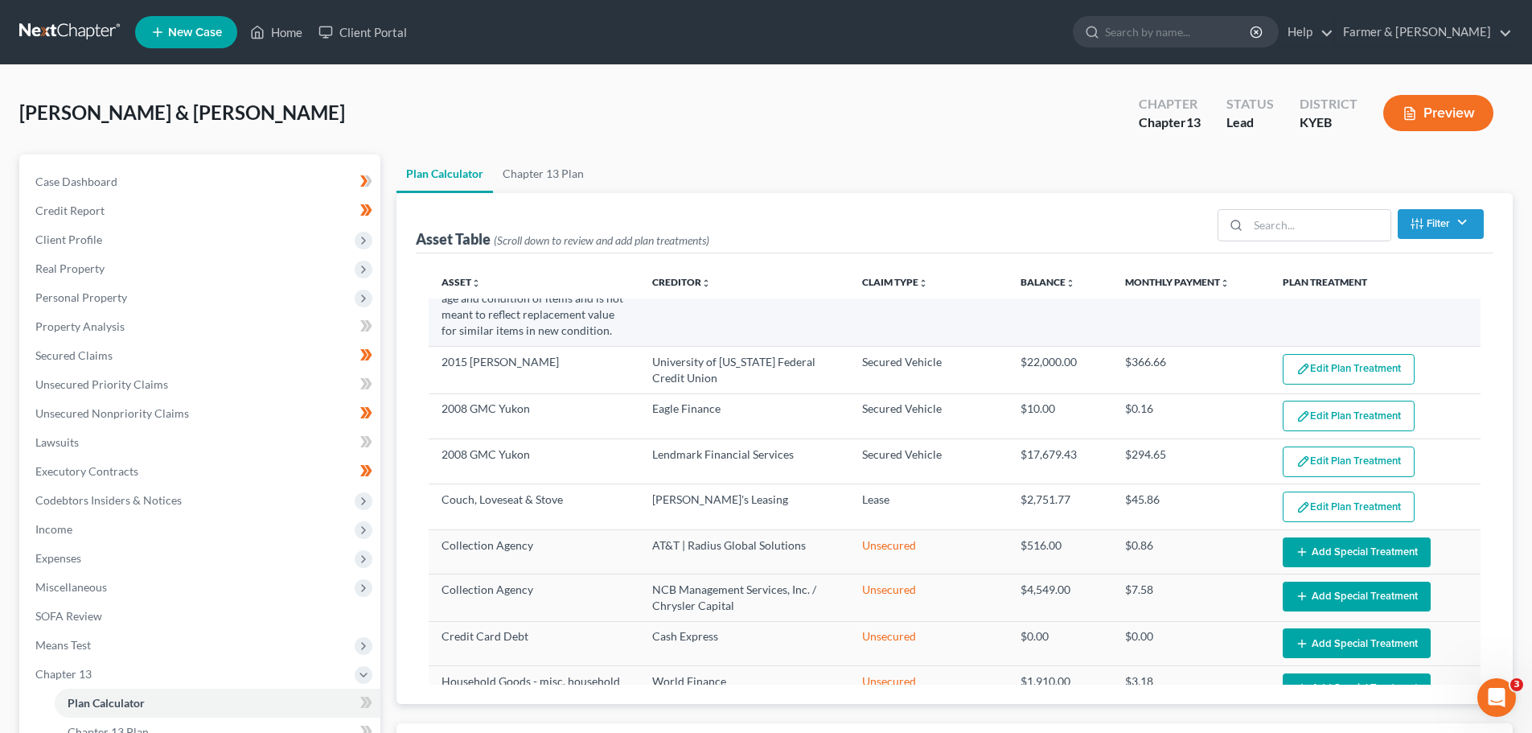
scroll to position [161, 0]
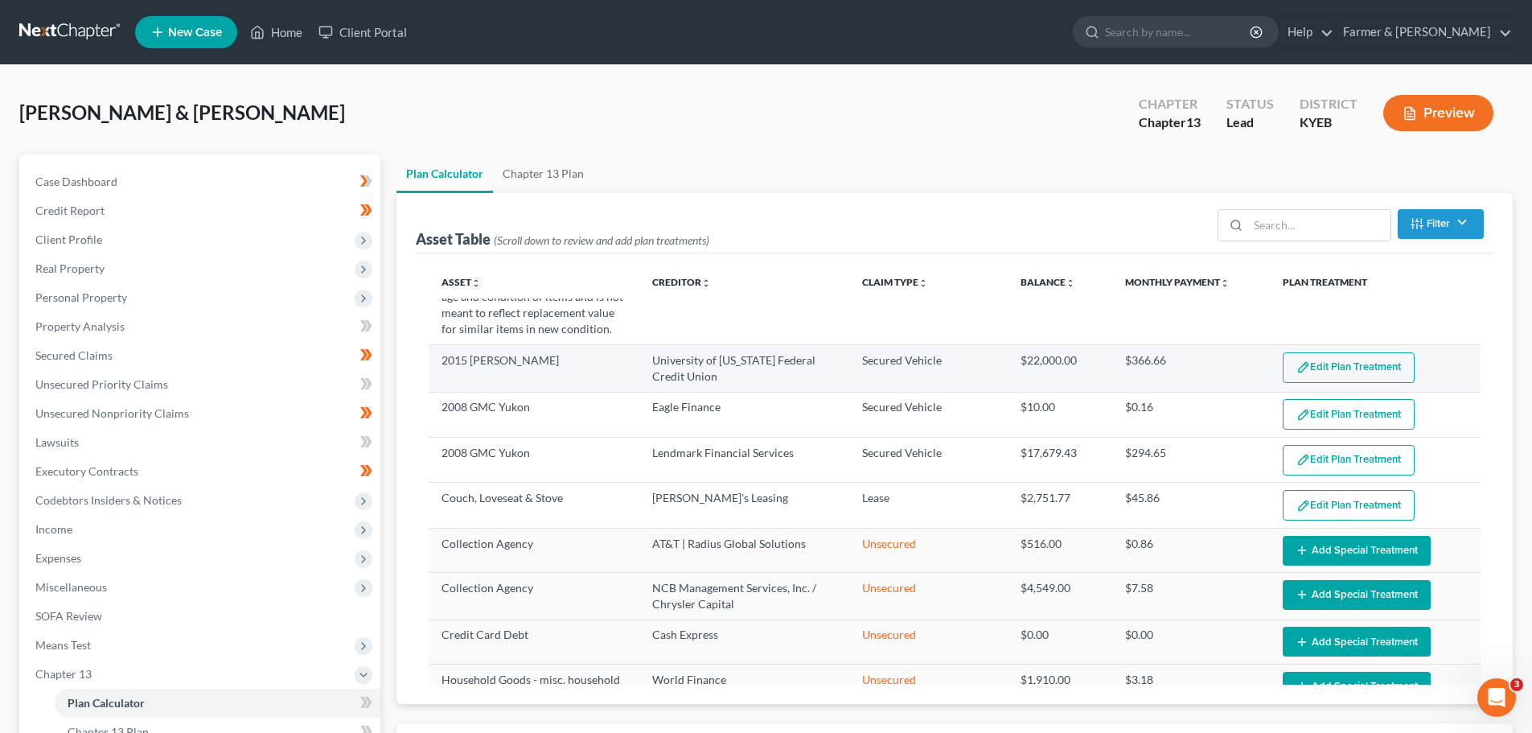
click at [1283, 362] on button "Edit Plan Treatment" at bounding box center [1349, 367] width 132 height 31
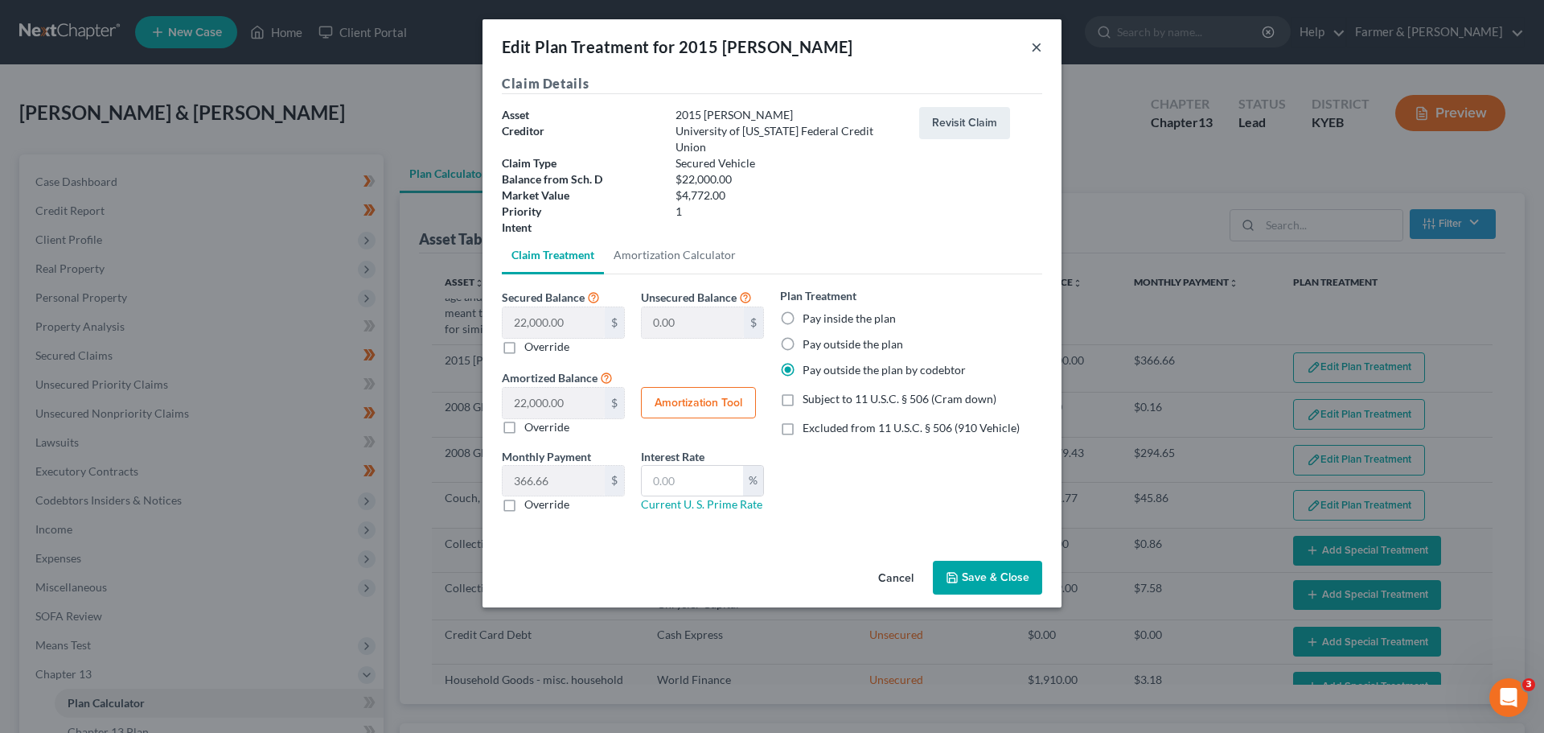
click at [1033, 43] on button "×" at bounding box center [1036, 46] width 11 height 19
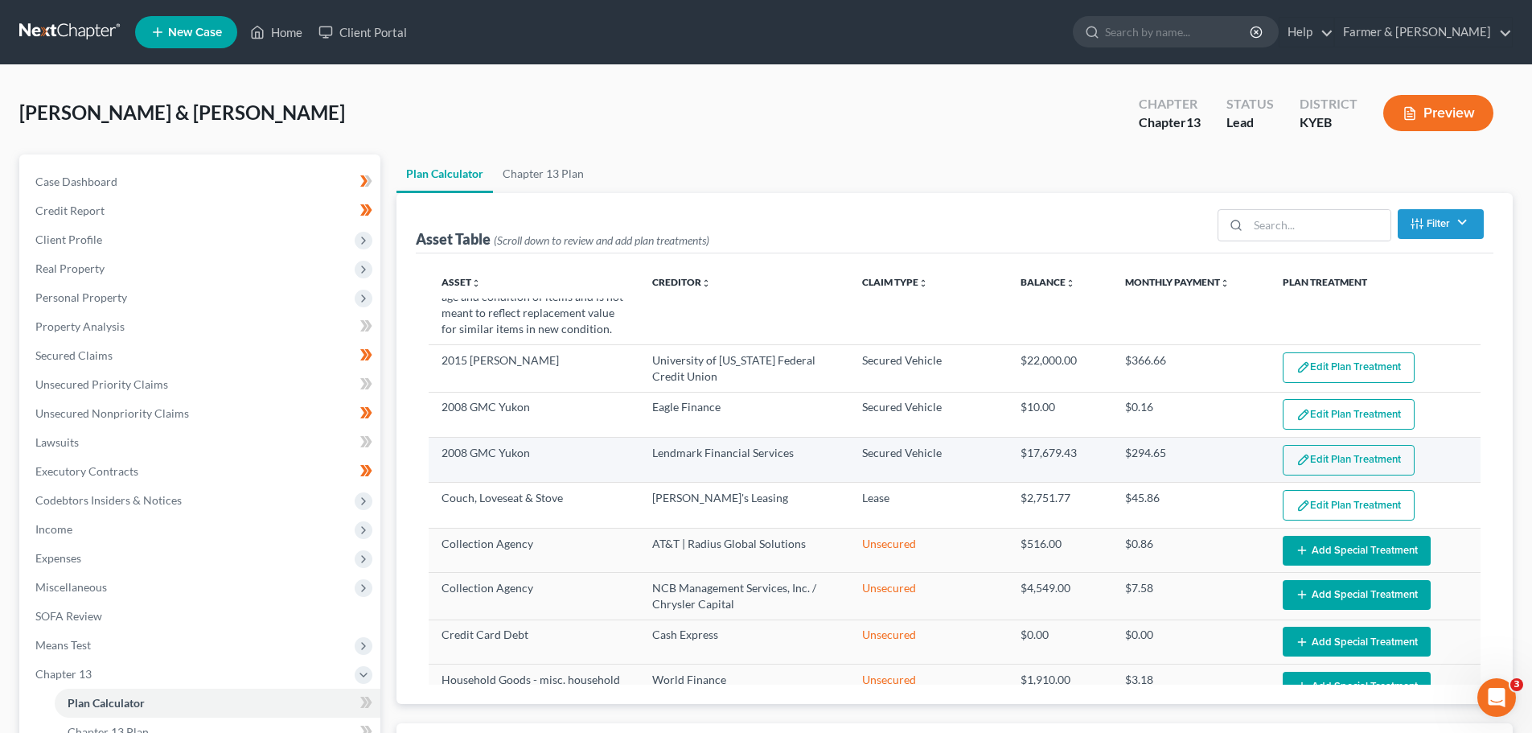
click at [1324, 437] on td "Edit Plan Treatment Add Plan Treatment" at bounding box center [1375, 459] width 211 height 45
click at [1320, 457] on button "Edit Plan Treatment" at bounding box center [1349, 460] width 132 height 31
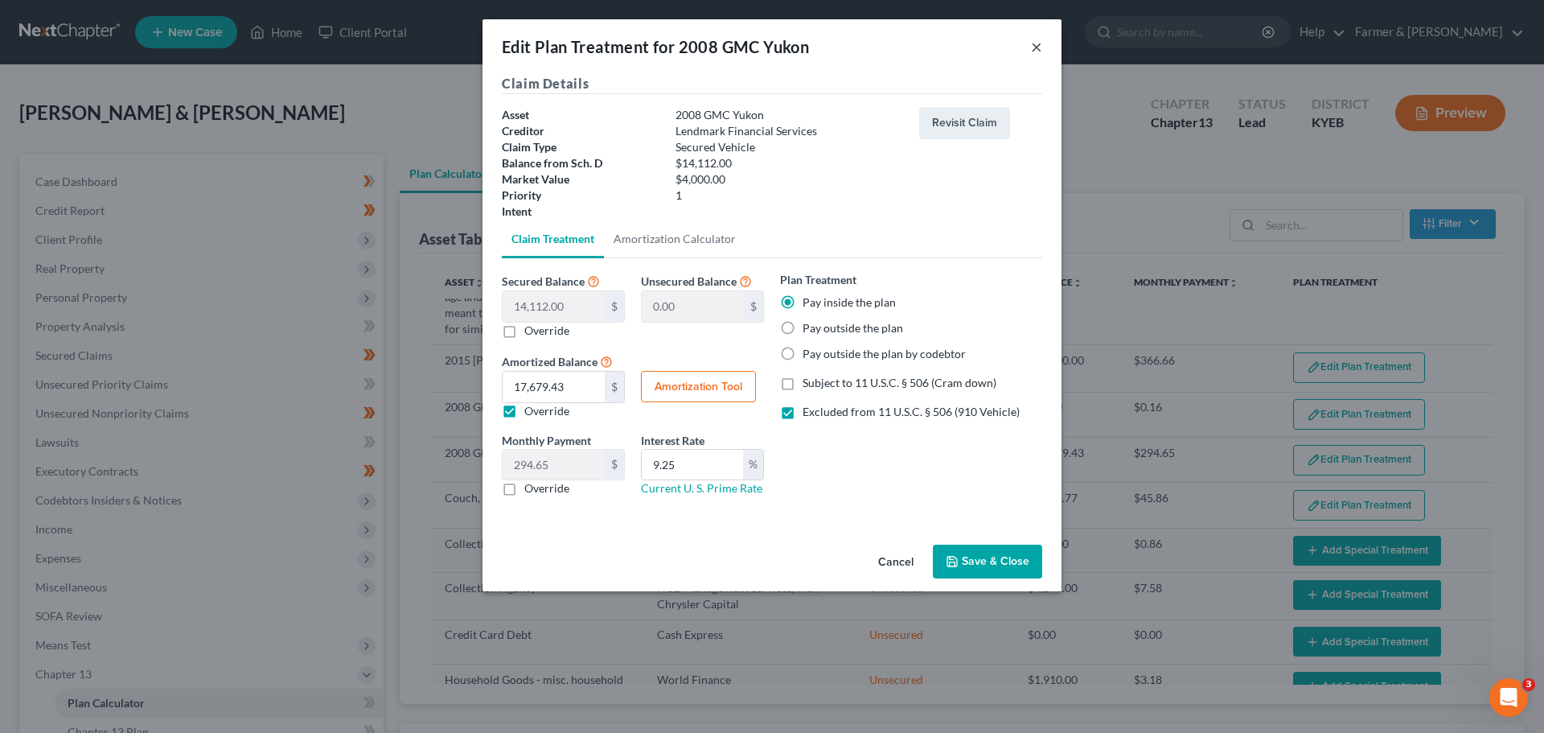
click at [1036, 55] on button "×" at bounding box center [1036, 46] width 11 height 19
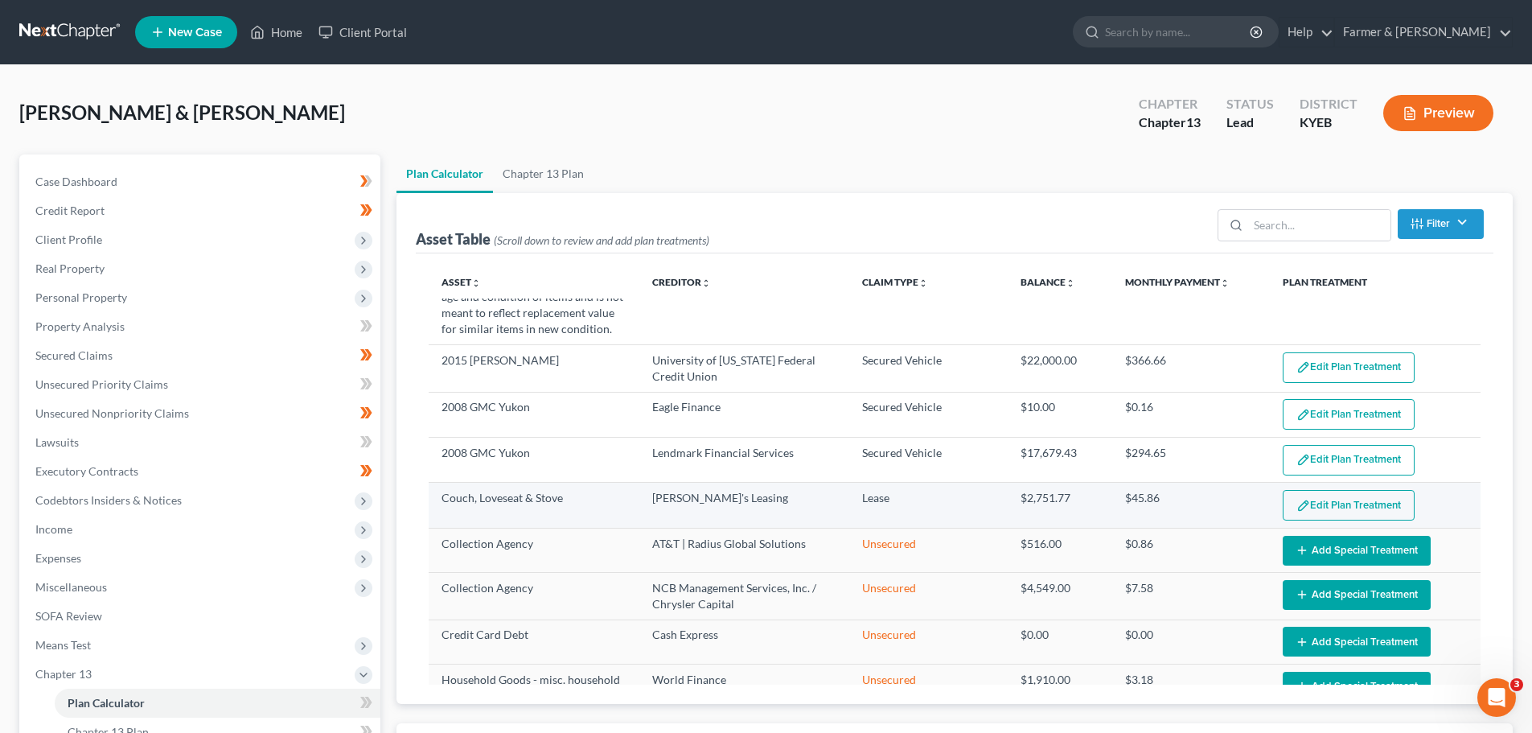
click at [1334, 503] on button "Edit Plan Treatment" at bounding box center [1349, 505] width 132 height 31
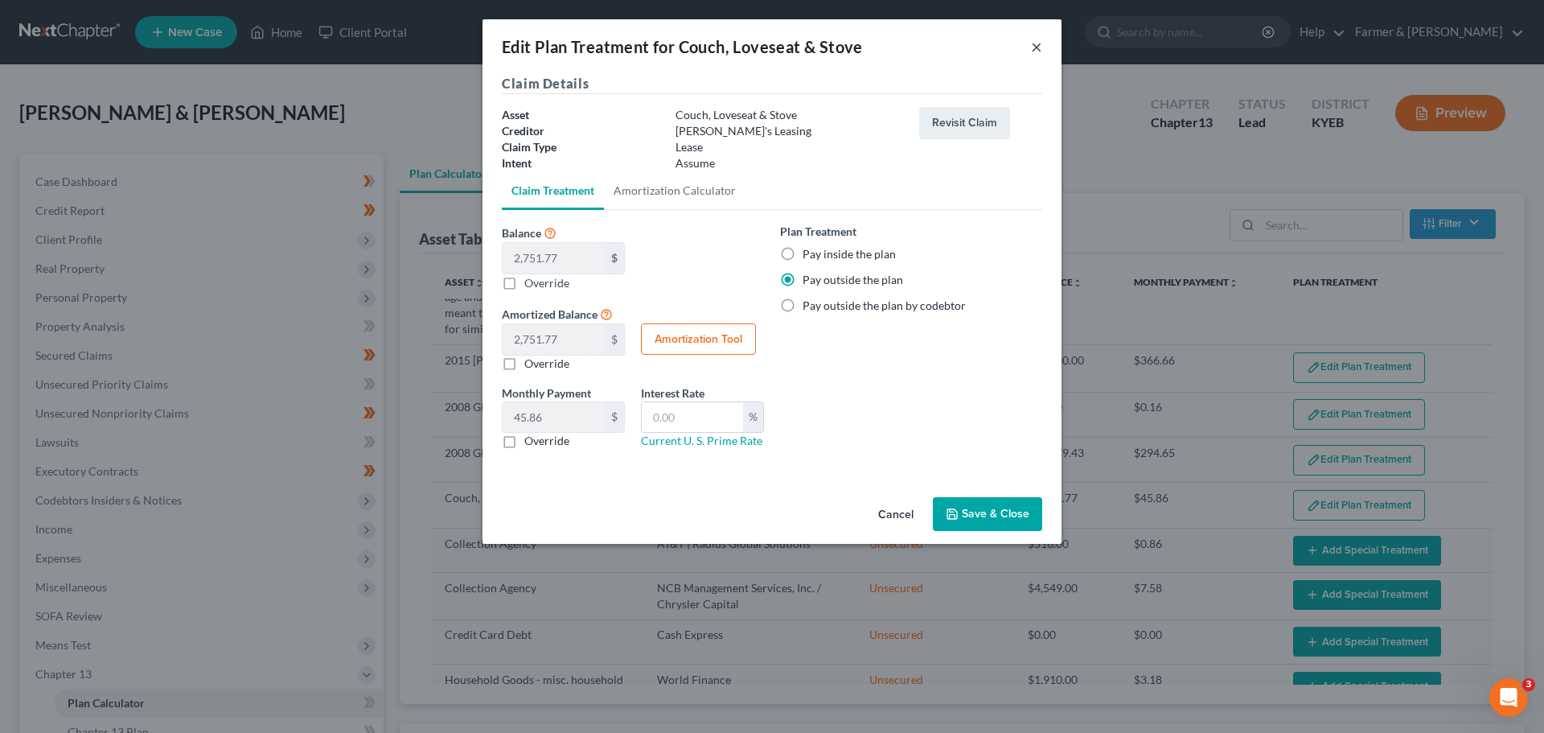
click at [1032, 50] on button "×" at bounding box center [1036, 46] width 11 height 19
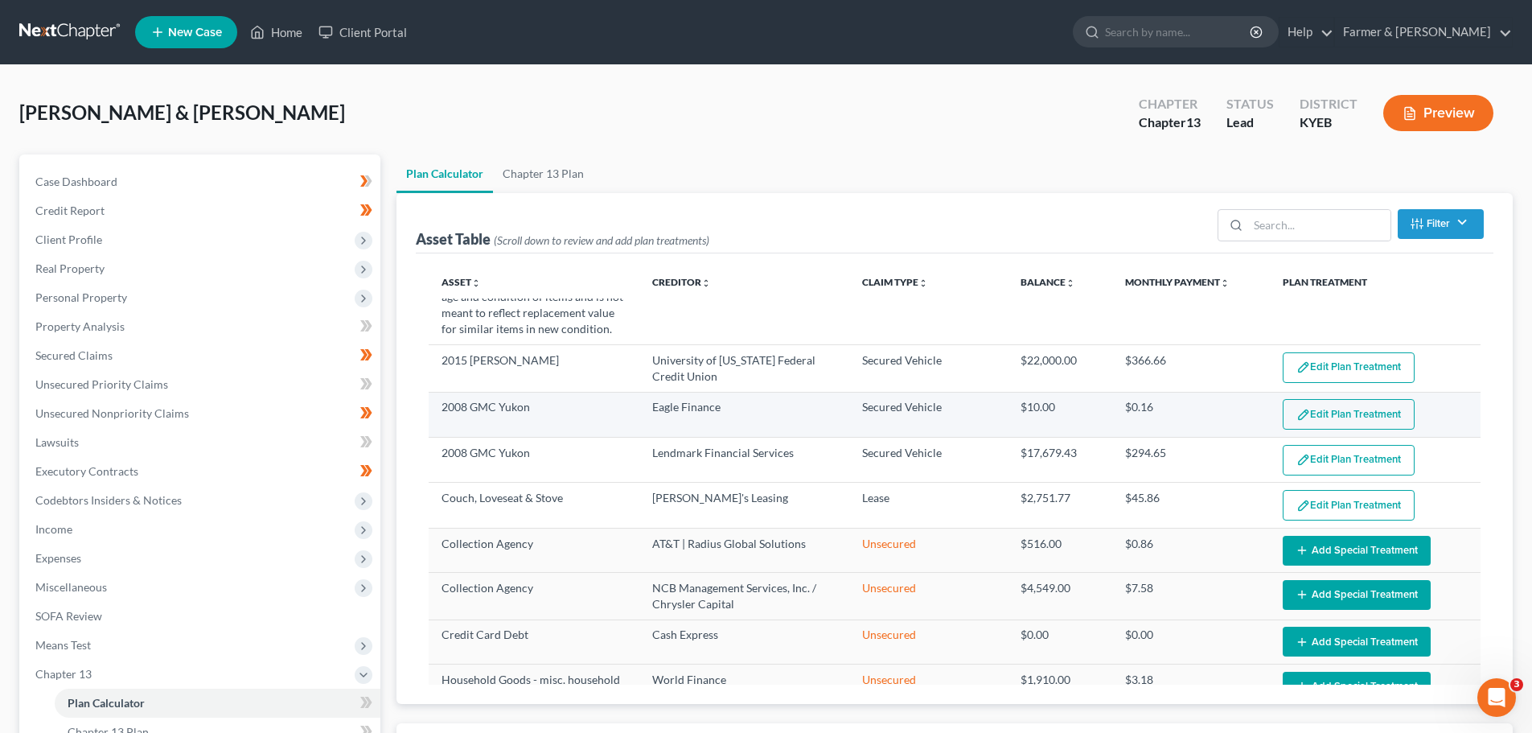
click at [1360, 411] on button "Edit Plan Treatment" at bounding box center [1349, 414] width 132 height 31
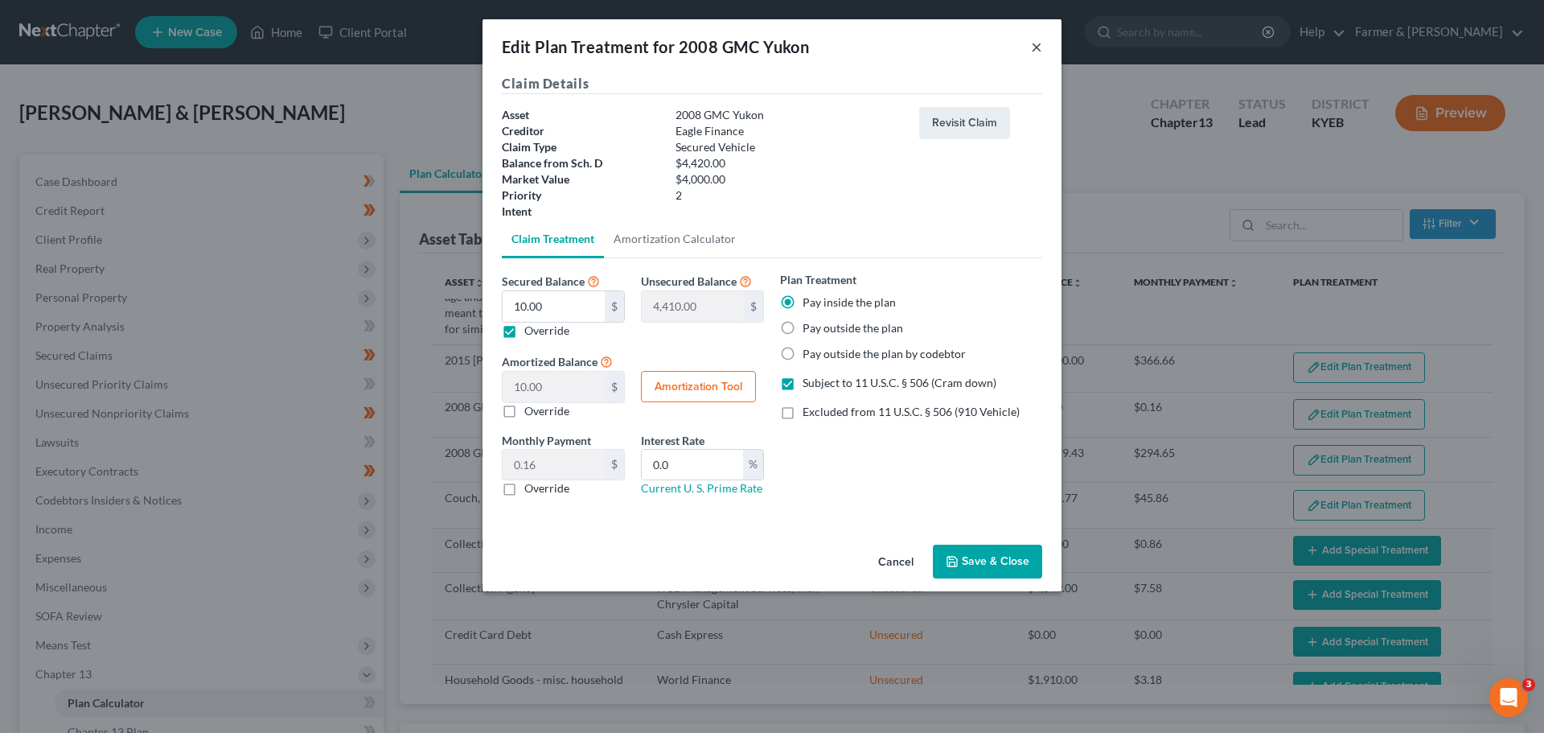
click at [1037, 48] on button "×" at bounding box center [1036, 46] width 11 height 19
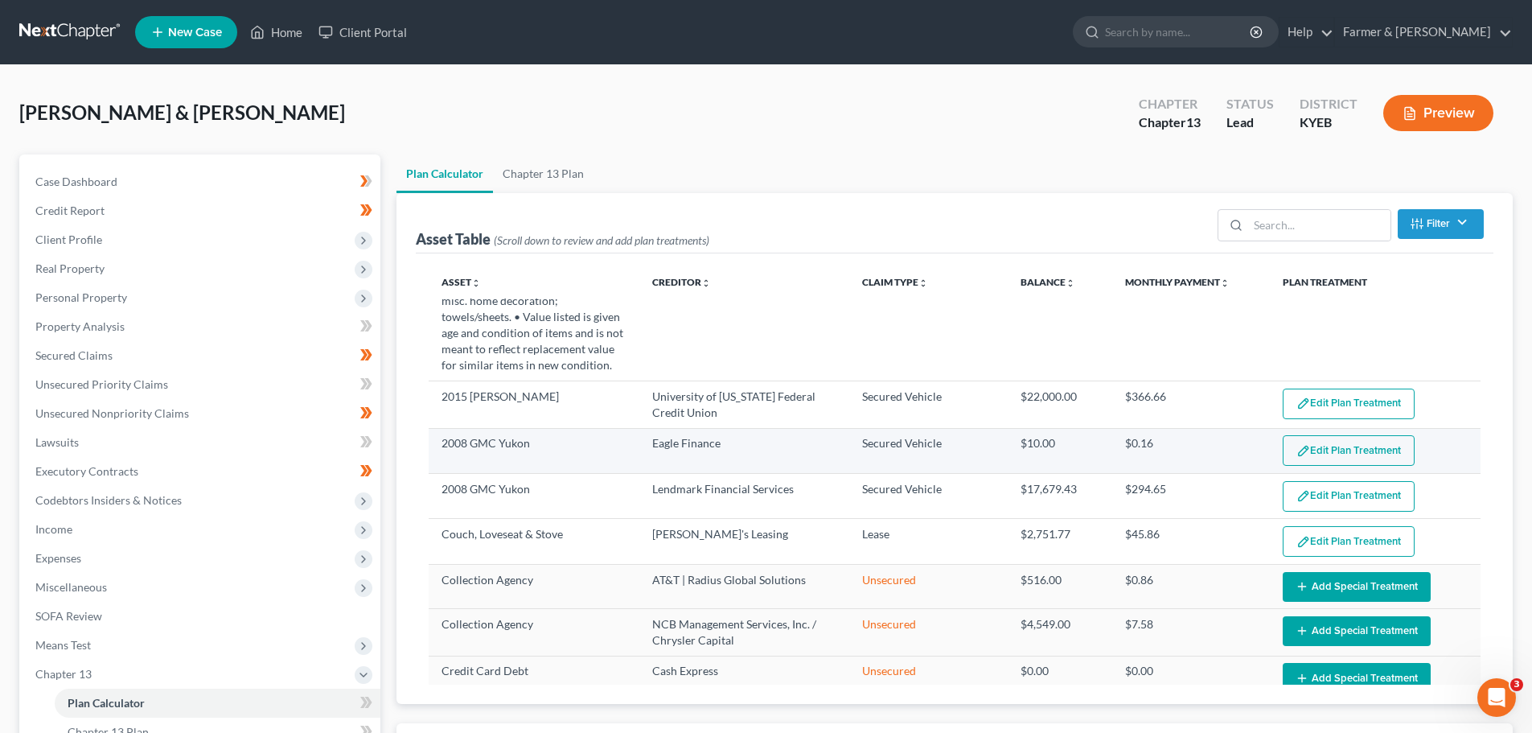
scroll to position [80, 0]
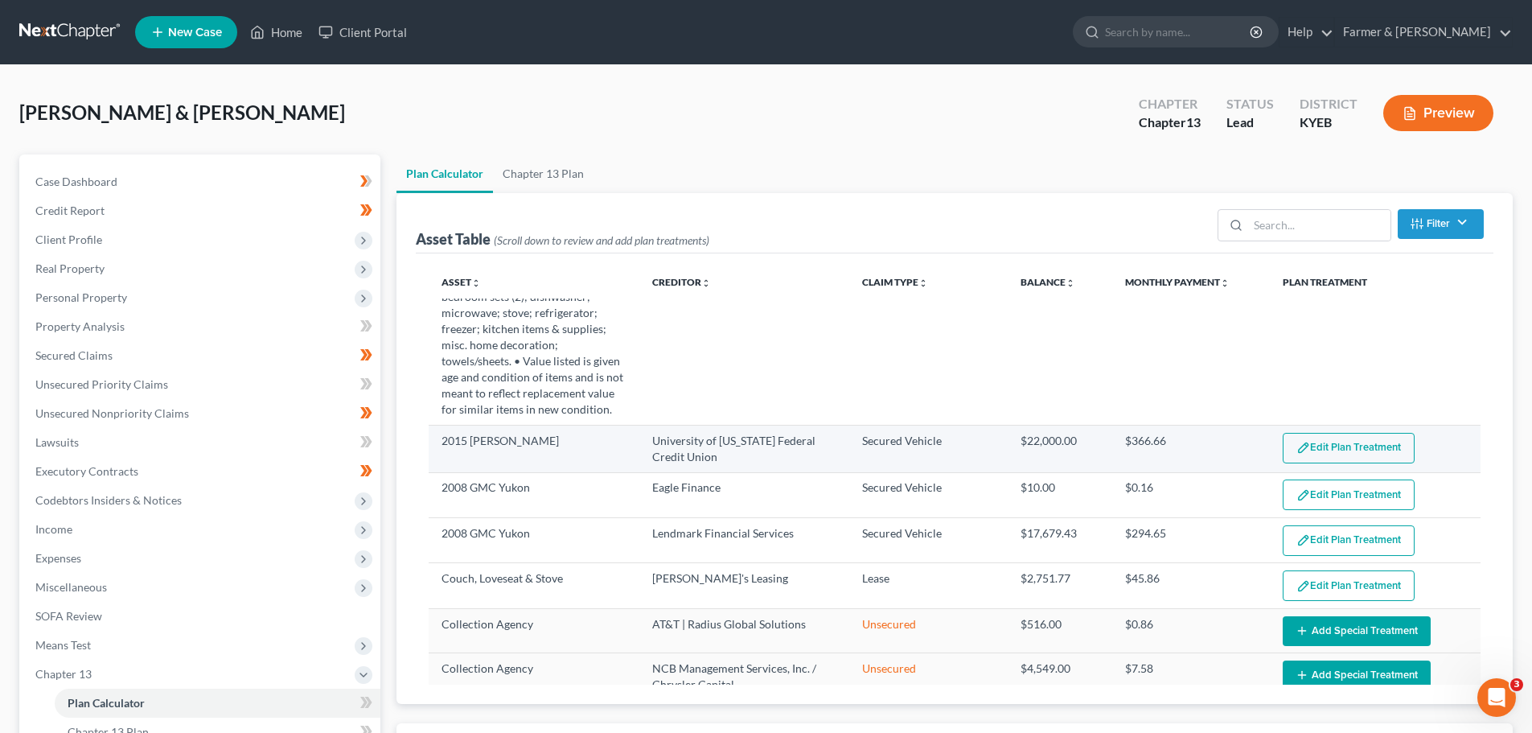
click at [1310, 466] on td "Edit Plan Treatment Add Plan Treatment" at bounding box center [1375, 448] width 211 height 47
click at [1324, 428] on td "Edit Plan Treatment Add Plan Treatment" at bounding box center [1375, 448] width 211 height 47
click at [1321, 438] on button "Edit Plan Treatment" at bounding box center [1349, 448] width 132 height 31
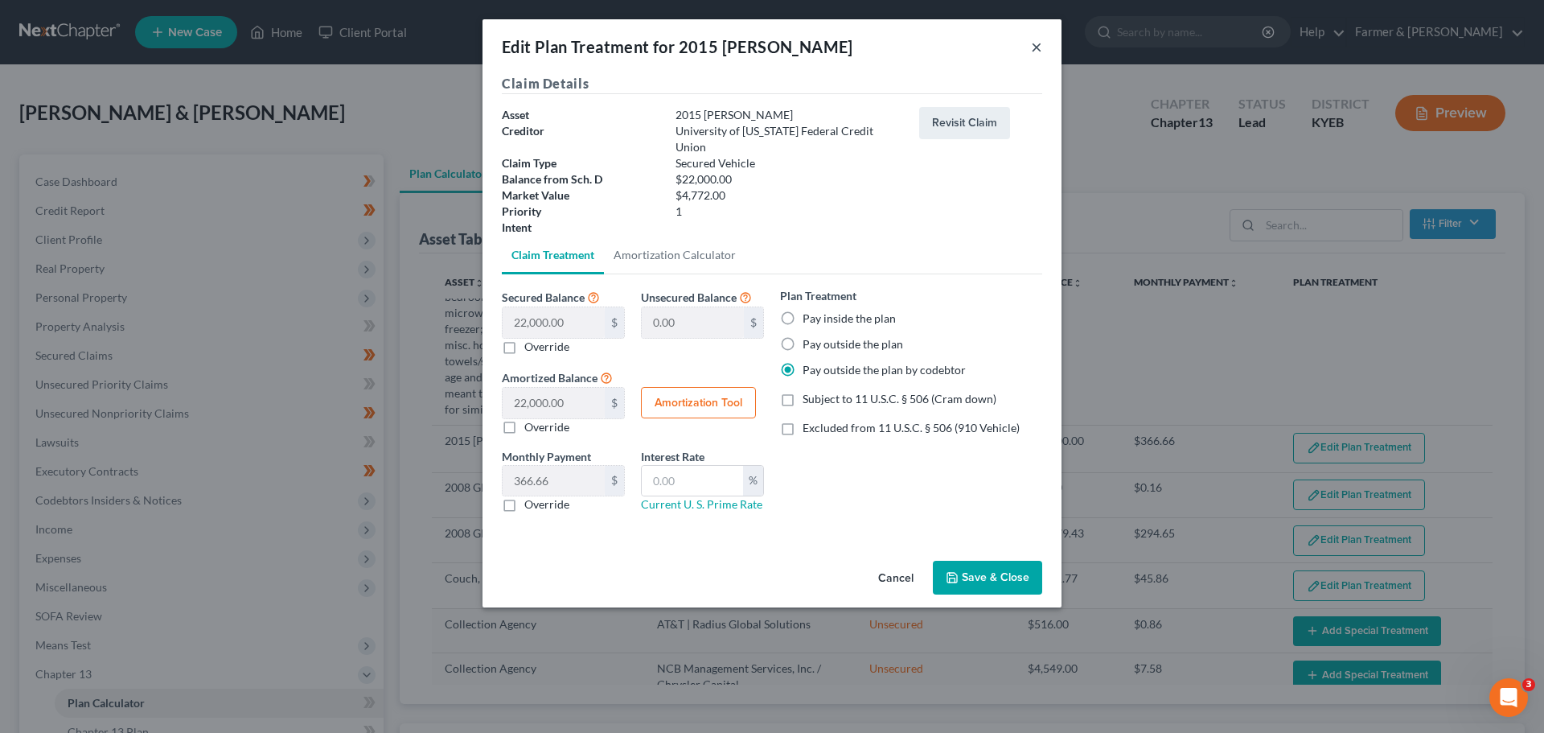
click at [1036, 43] on button "×" at bounding box center [1036, 46] width 11 height 19
